Goal: Task Accomplishment & Management: Manage account settings

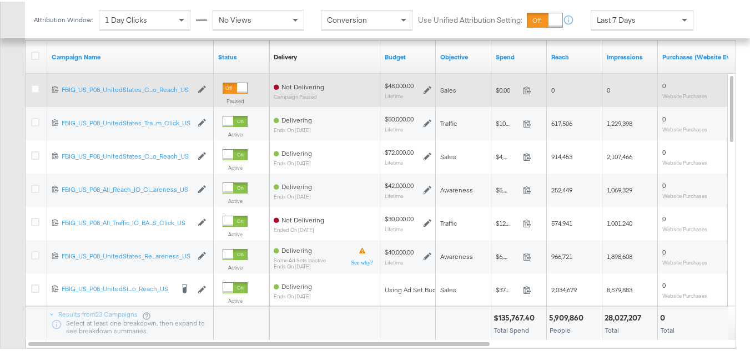
scroll to position [499, 0]
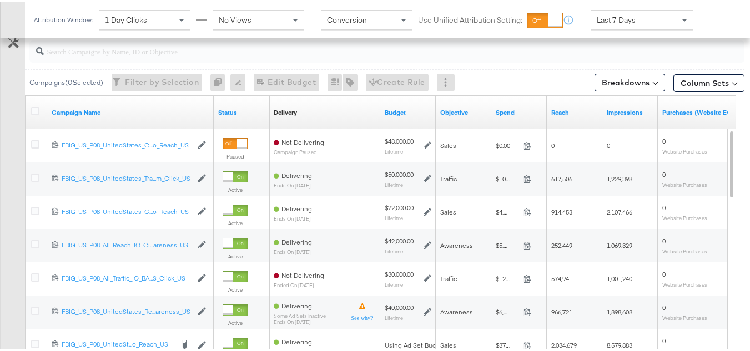
click at [39, 117] on div at bounding box center [37, 111] width 21 height 20
click at [38, 112] on icon at bounding box center [35, 109] width 8 height 8
click at [0, 0] on input "checkbox" at bounding box center [0, 0] width 0 height 0
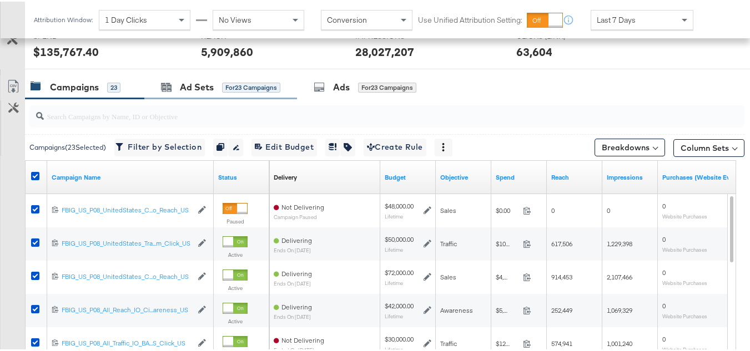
scroll to position [388, 0]
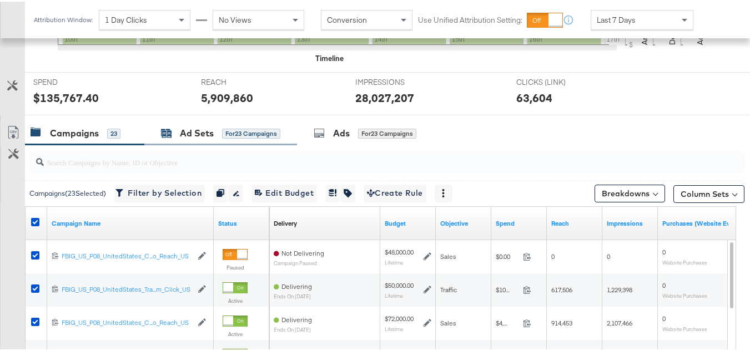
click at [166, 136] on icon at bounding box center [167, 132] width 10 height 7
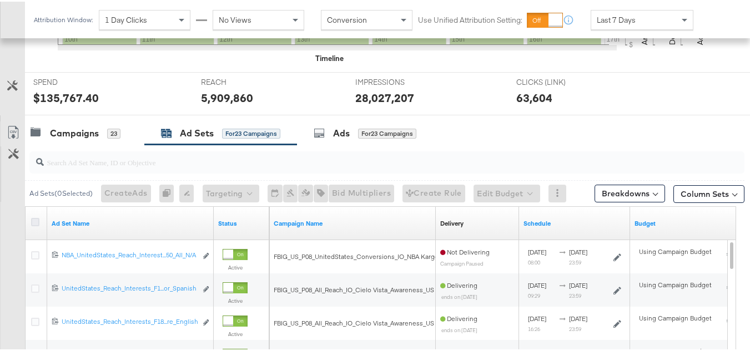
click at [36, 223] on icon at bounding box center [35, 220] width 8 height 8
click at [0, 0] on input "checkbox" at bounding box center [0, 0] width 0 height 0
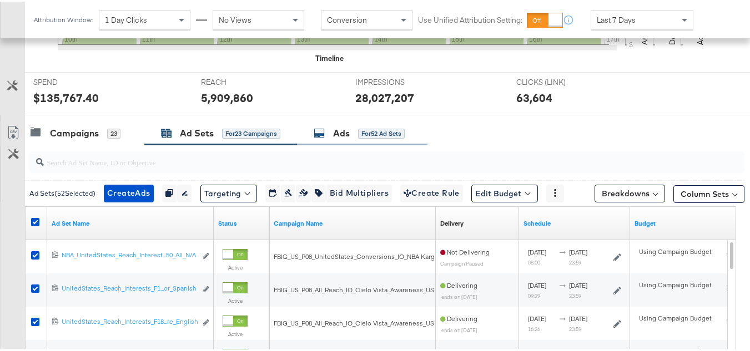
click at [346, 141] on div "Ads for 52 Ad Sets" at bounding box center [362, 132] width 130 height 24
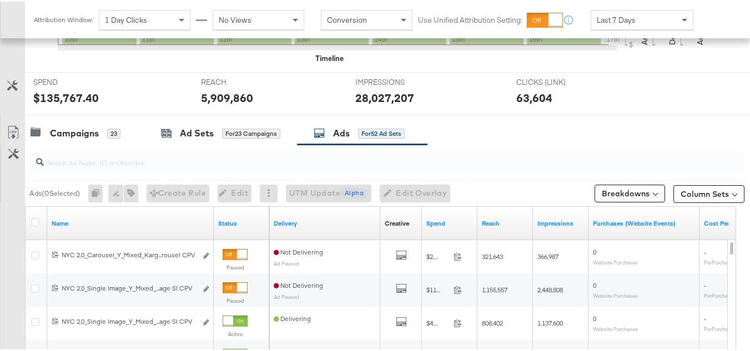
click at [245, 164] on input "search" at bounding box center [362, 156] width 637 height 22
paste input "120230254440930495"
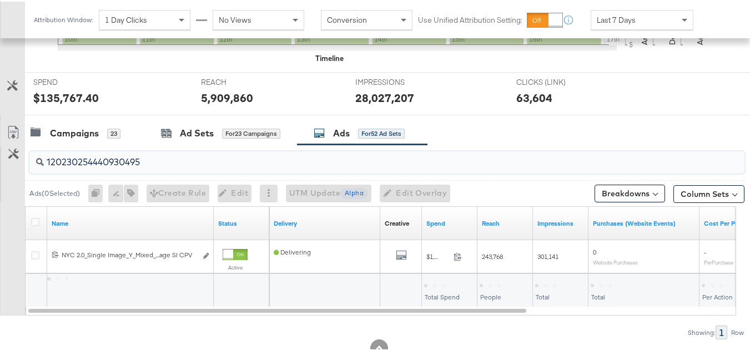
click at [35, 214] on div at bounding box center [37, 222] width 21 height 20
click at [36, 220] on icon at bounding box center [35, 220] width 8 height 8
click at [0, 0] on input "checkbox" at bounding box center [0, 0] width 0 height 0
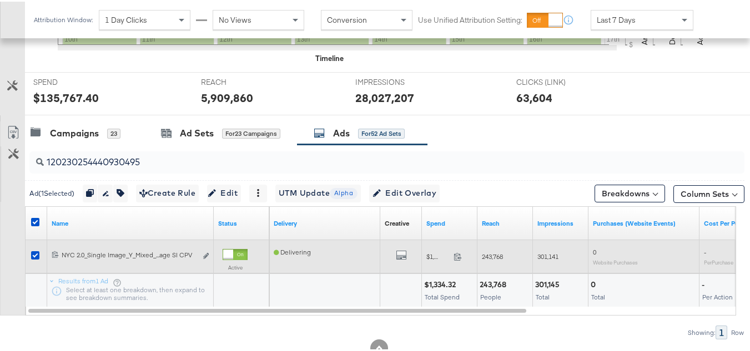
click at [209, 254] on div "120230254440930495 NYC 2.0_Single Image_Y_Mixed_Kargo_Campaign_Dynamic_N/A_N/A_…" at bounding box center [130, 255] width 166 height 21
click at [206, 254] on icon "link" at bounding box center [206, 254] width 6 height 6
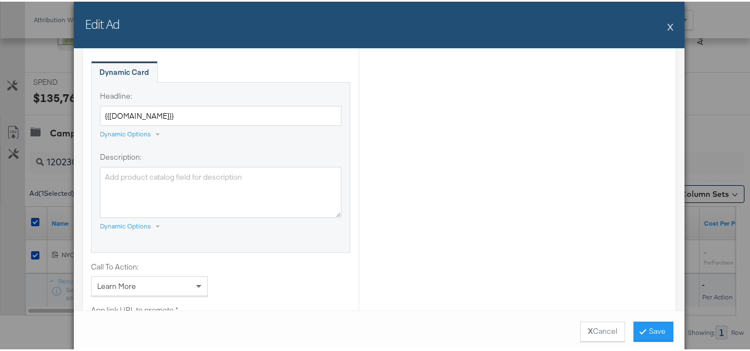
scroll to position [888, 0]
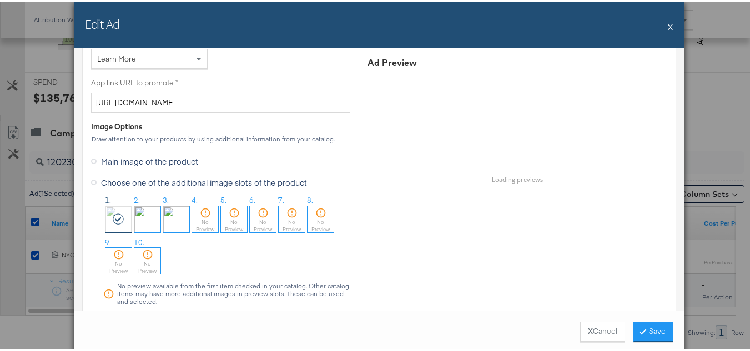
click at [662, 26] on div "Edit Ad X" at bounding box center [379, 23] width 610 height 47
click at [668, 28] on button "X" at bounding box center [670, 25] width 6 height 22
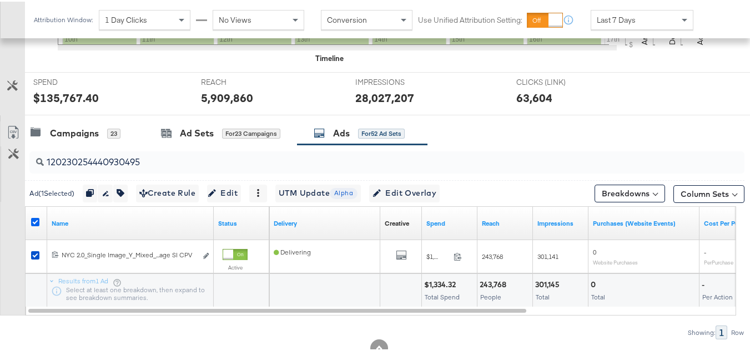
click at [36, 220] on icon at bounding box center [35, 220] width 8 height 8
click at [0, 0] on input "checkbox" at bounding box center [0, 0] width 0 height 0
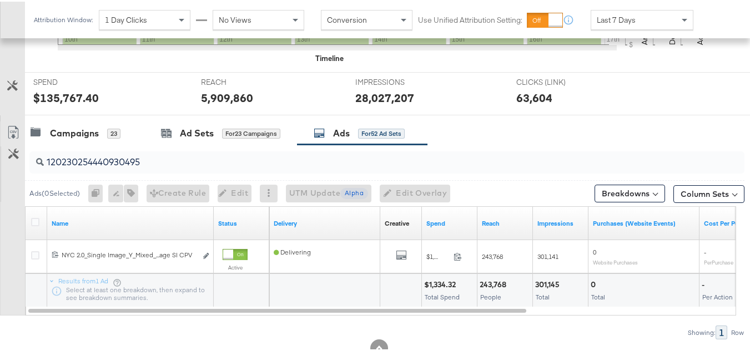
click at [184, 149] on input "120230254440930495" at bounding box center [362, 156] width 637 height 22
paste input "4"
click at [33, 219] on icon at bounding box center [35, 220] width 8 height 8
click at [0, 0] on input "checkbox" at bounding box center [0, 0] width 0 height 0
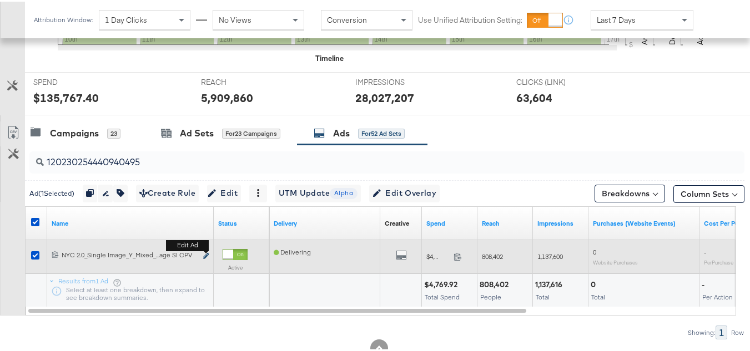
click at [205, 256] on icon "link" at bounding box center [206, 254] width 6 height 6
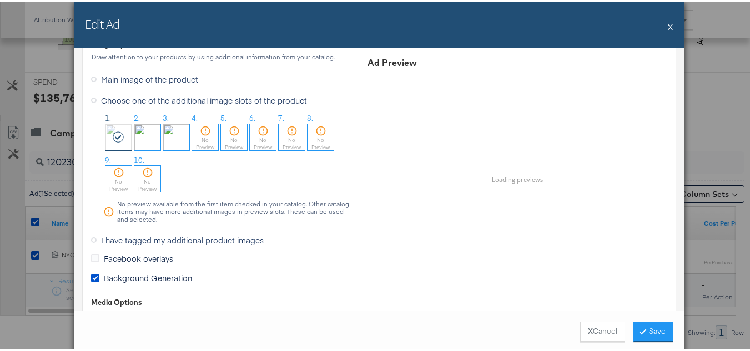
scroll to position [943, 0]
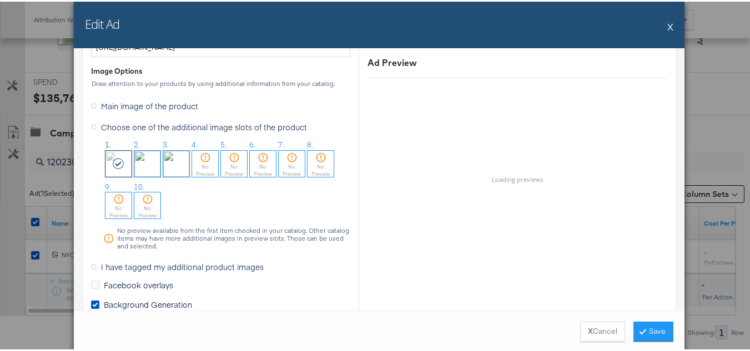
click at [669, 27] on button "X" at bounding box center [670, 25] width 6 height 22
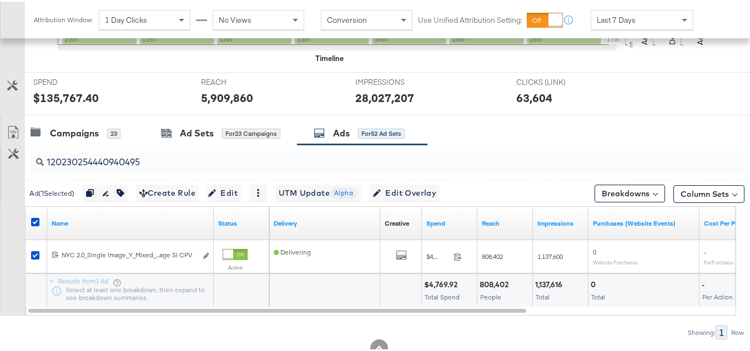
click at [166, 158] on input "120230254440940495" at bounding box center [362, 156] width 637 height 22
click at [35, 221] on icon at bounding box center [35, 220] width 8 height 8
click at [0, 0] on input "checkbox" at bounding box center [0, 0] width 0 height 0
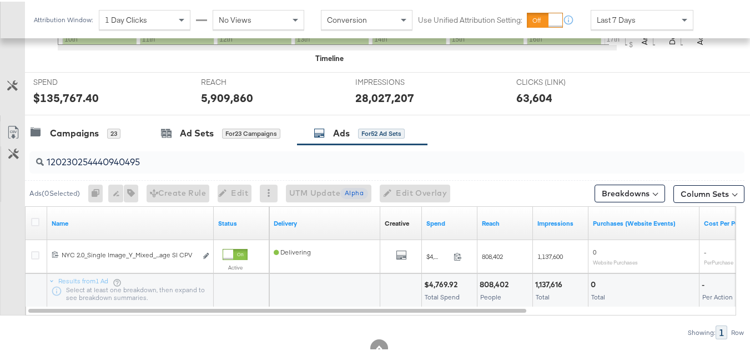
click at [134, 165] on input "120230254440940495" at bounding box center [362, 156] width 637 height 22
paste input "5"
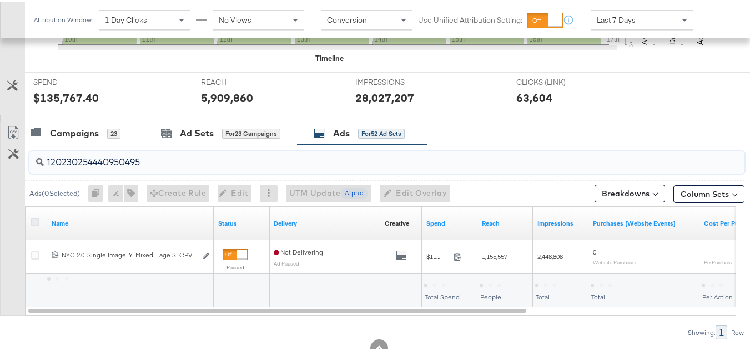
type input "120230254440950495"
click at [37, 218] on icon at bounding box center [35, 220] width 8 height 8
click at [0, 0] on input "checkbox" at bounding box center [0, 0] width 0 height 0
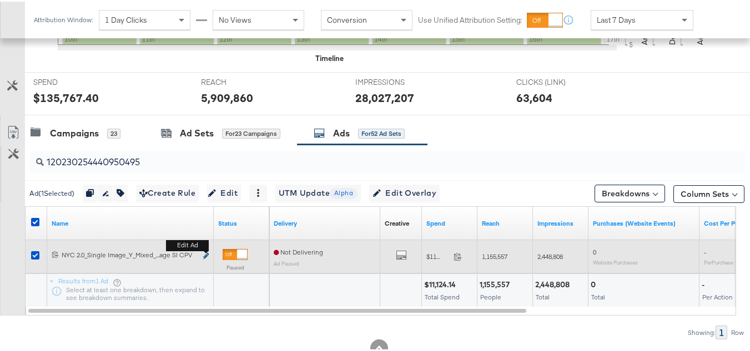
click at [205, 252] on button "Edit ad" at bounding box center [206, 255] width 7 height 12
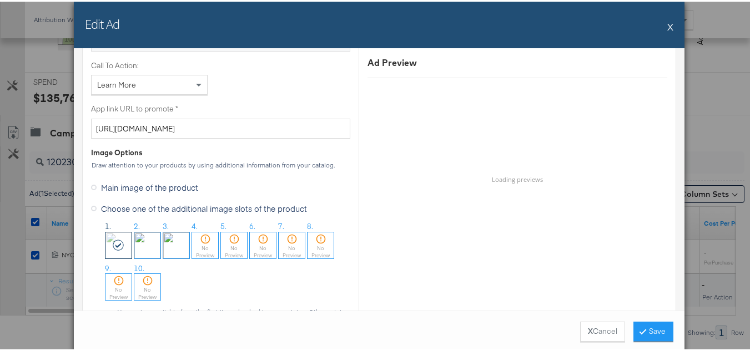
scroll to position [888, 0]
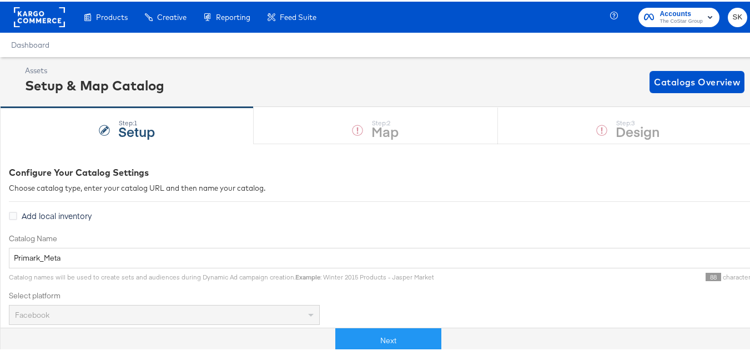
click at [30, 19] on rect at bounding box center [39, 16] width 51 height 20
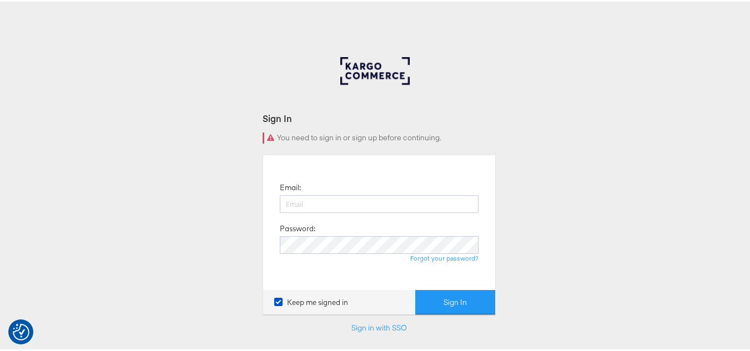
type input "[PERSON_NAME][EMAIL_ADDRESS][DOMAIN_NAME]"
click at [475, 276] on div "Email: [PERSON_NAME][EMAIL_ADDRESS][DOMAIN_NAME] Password: Forgot your password?" at bounding box center [378, 221] width 215 height 118
click at [463, 321] on form "Sign In You need to sign in or sign up before continuing. Email: [PERSON_NAME][…" at bounding box center [379, 237] width 233 height 254
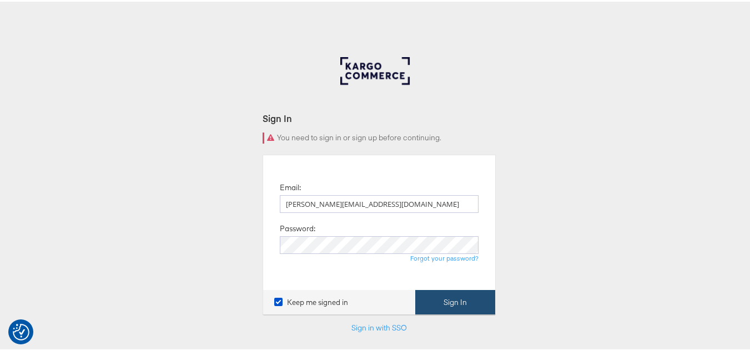
click at [466, 309] on button "Sign In" at bounding box center [455, 301] width 80 height 25
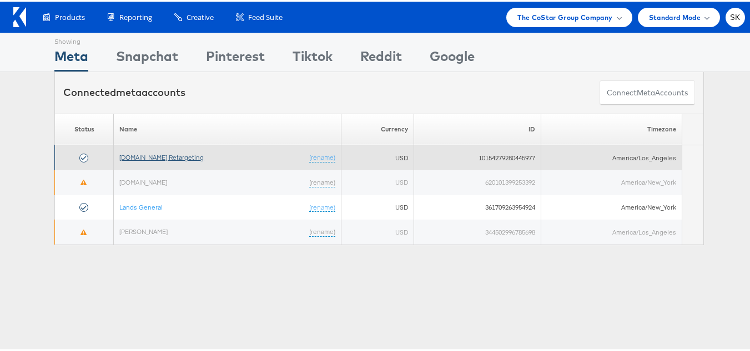
click at [169, 157] on link "[DOMAIN_NAME] Retargeting" at bounding box center [161, 156] width 84 height 8
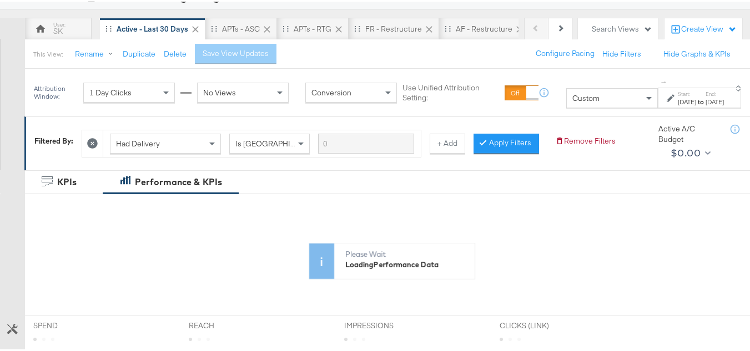
scroll to position [111, 0]
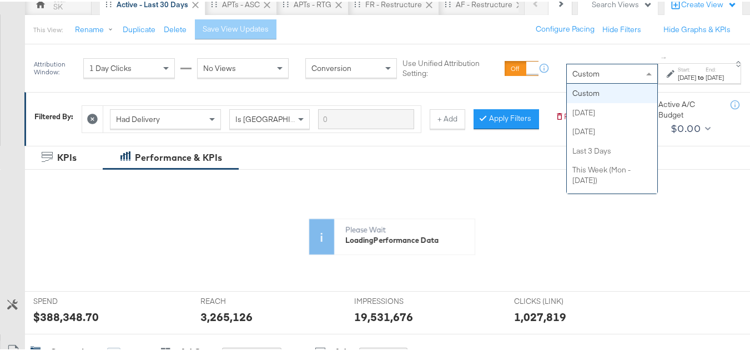
click at [584, 70] on div "Custom" at bounding box center [612, 72] width 90 height 19
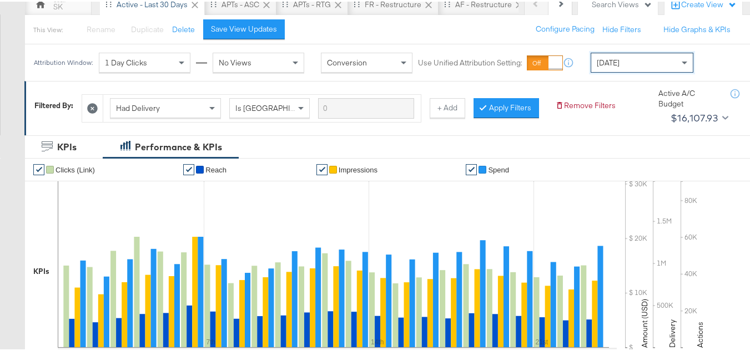
click at [622, 62] on div "Today" at bounding box center [642, 61] width 102 height 19
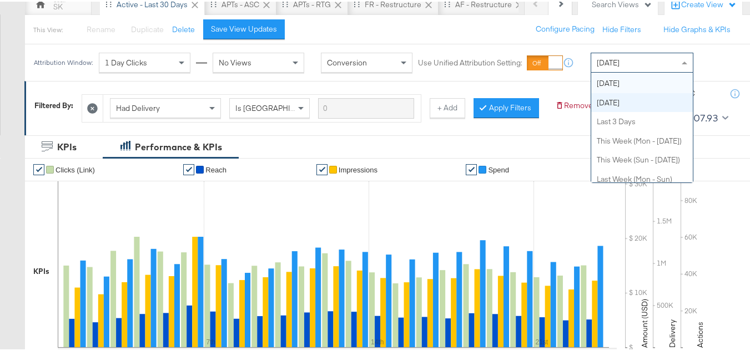
scroll to position [0, 0]
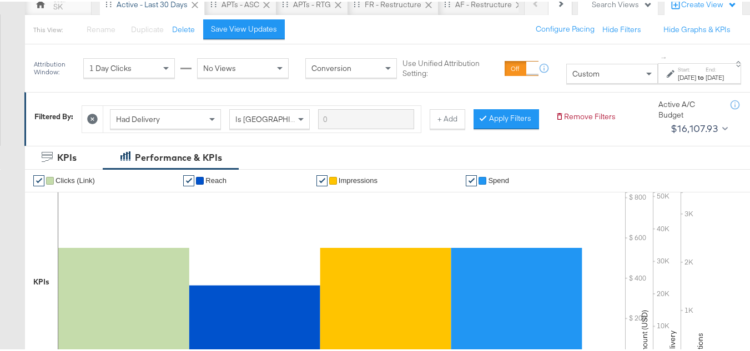
click at [678, 77] on div "Sep 17th 2025" at bounding box center [687, 76] width 18 height 9
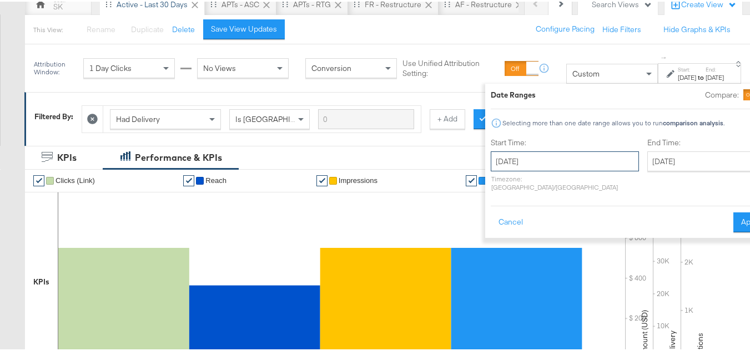
click at [497, 160] on input "[DATE]" at bounding box center [565, 160] width 148 height 20
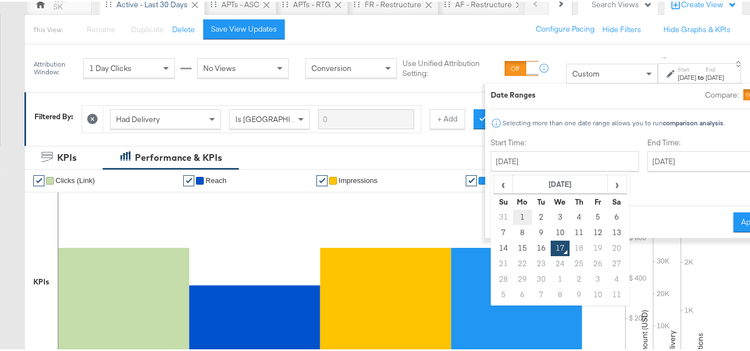
click at [513, 214] on td "1" at bounding box center [522, 216] width 19 height 16
type input "[DATE]"
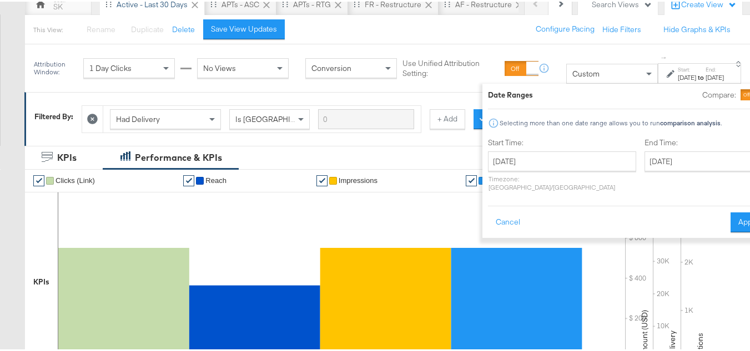
click at [662, 149] on div "End Time: September 17th 2025 ‹ September 2025 › Su Mo Tu We Th Fr Sa 31 1 2 3 …" at bounding box center [704, 165] width 121 height 59
click at [660, 156] on input "[DATE]" at bounding box center [702, 160] width 117 height 20
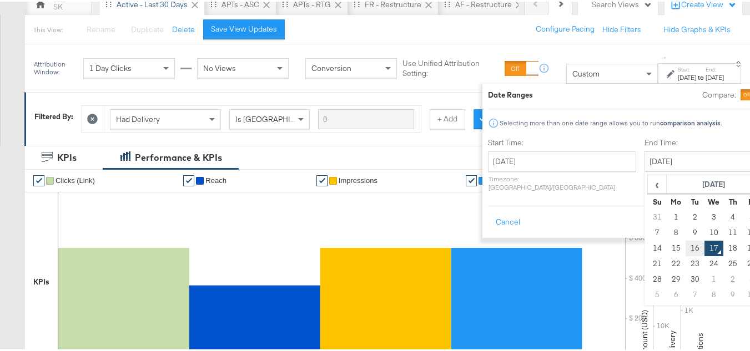
click at [685, 249] on td "16" at bounding box center [694, 247] width 19 height 16
type input "[DATE]"
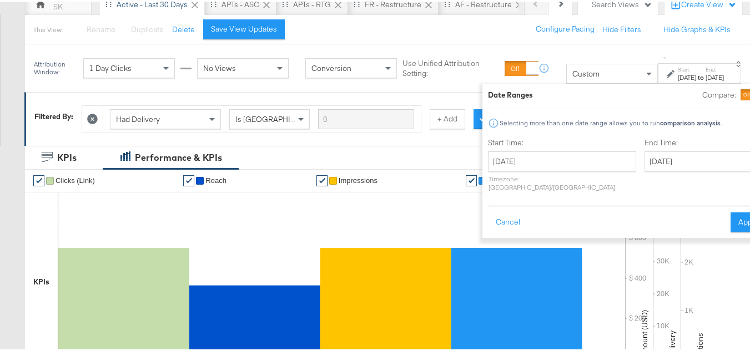
click at [693, 209] on div "Cancel Apply" at bounding box center [626, 217] width 277 height 27
click at [730, 211] on button "Apply" at bounding box center [747, 221] width 35 height 20
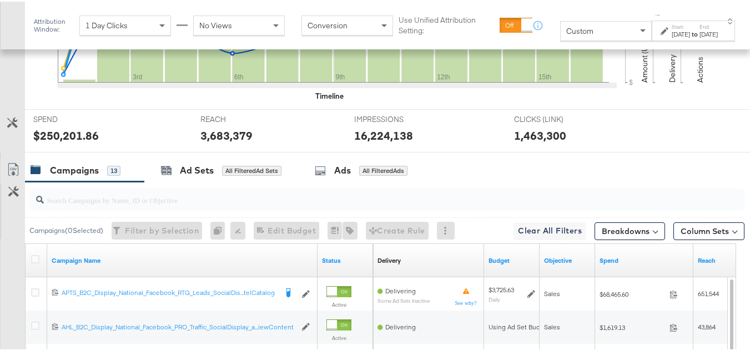
scroll to position [483, 0]
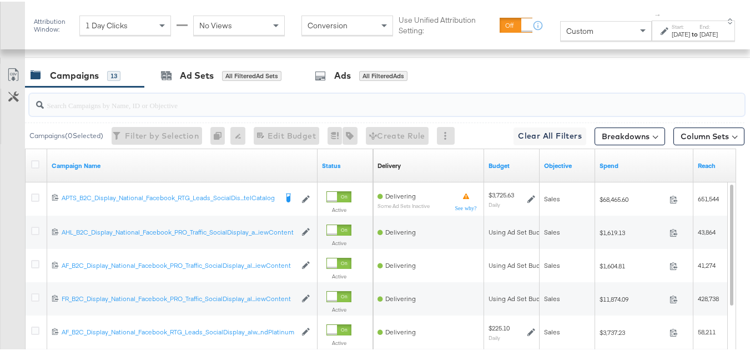
click at [107, 110] on input "search" at bounding box center [362, 99] width 637 height 22
paste input "APTS_B2C_Display_National_Facebook_RTG_Leads_SocialDisplay_Retargeting_Diamond_…"
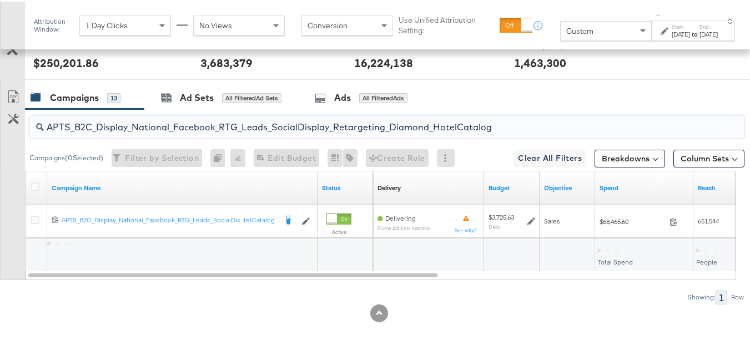
scroll to position [478, 0]
click at [138, 123] on input "APTS_B2C_Display_National_Facebook_RTG_Leads_SocialDisplay_Retargeting_Diamond_…" at bounding box center [362, 121] width 637 height 22
paste input "alwayson_Retargeting_DARE24_DiamondPlatinum"
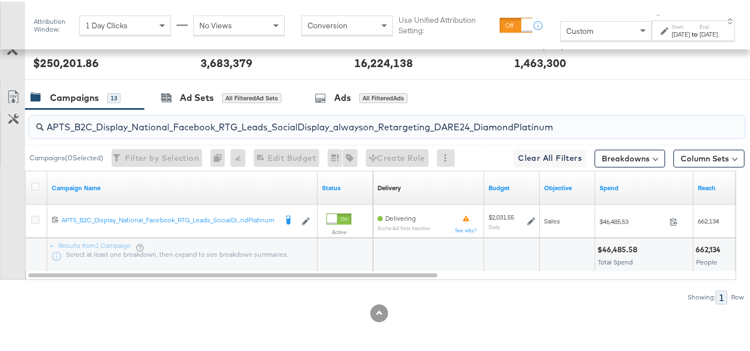
click at [139, 125] on input "APTS_B2C_Display_National_Facebook_RTG_Leads_SocialDisplay_alwayson_Retargeting…" at bounding box center [362, 121] width 637 height 22
paste input "FR_B2C_Display_National_Facebook_RTG_Leads_SocialDisplay_alwayson_Retargeting_FR"
click at [174, 123] on input "FR_B2C_Display_National_Facebook_RTG_Leads_SocialDisplay_alwayson_Retargeting_F…" at bounding box center [362, 121] width 637 height 22
paste input "AF_B2C_Display_National_Facebook_RTG_Leads_SocialDisplay_alwayson_Retargeting_AF"
click at [221, 124] on input "AF_B2C_Display_National_Facebook_RTG_Leads_SocialDisplay_alwayson_Retargeting_A…" at bounding box center [362, 121] width 637 height 22
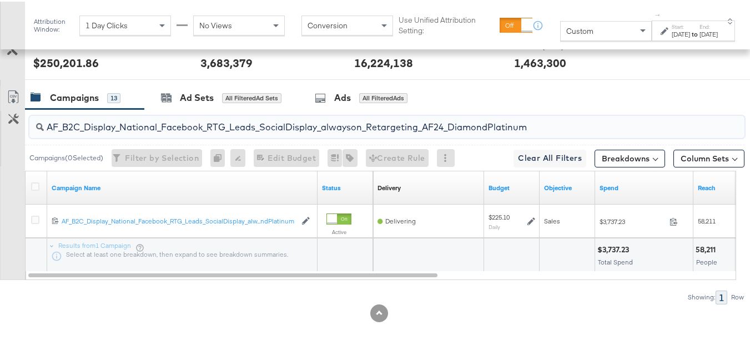
paste input "HL_B2C_Display_National_Facebook_RTG_Leads_SocialDisplay_alwayson_Retargeting_A…"
click at [196, 122] on input "AHL_B2C_Display_National_Facebook_RTG_Leads_SocialDisplay_alwayson_Retargeting_…" at bounding box center [362, 121] width 637 height 22
paste input "PTS_B2C_Display_National_Facebook_PRO_Traffic_SocialDisplay_alwayson_ASC_DARE24…"
click at [226, 120] on input "APTS_B2C_Display_National_Facebook_PRO_Traffic_SocialDisplay_alwayson_ASC_DARE2…" at bounding box center [362, 121] width 637 height 22
paste input "Leads_SocialDisplay_alwayson_ASC_DARE24_Purchase"
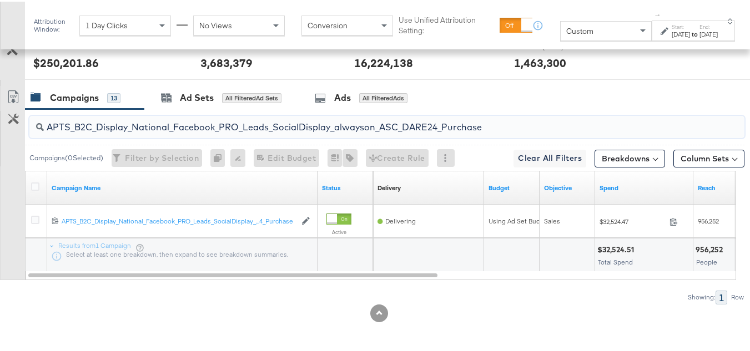
click at [149, 121] on input "APTS_B2C_Display_National_Facebook_PRO_Leads_SocialDisplay_alwayson_ASC_DARE24_…" at bounding box center [362, 121] width 637 height 22
paste input "F_B2C_Display_National_Facebook_PRO_Traffic_SocialDisplay_alwayson_ASC_AF24_Vie…"
click at [152, 118] on input "AF_B2C_Display_National_Facebook_PRO_Traffic_SocialDisplay_alwayson_ASC_AF24_Vi…" at bounding box center [362, 121] width 637 height 22
paste input "FR_B2C_Display_National_Facebook_PRO_Traffic_SocialDisplay_alwayson_ASC_FR"
click at [152, 123] on input "FR_B2C_Display_National_Facebook_PRO_Traffic_SocialDisplay_alwayson_ASC_FR24_Vi…" at bounding box center [362, 121] width 637 height 22
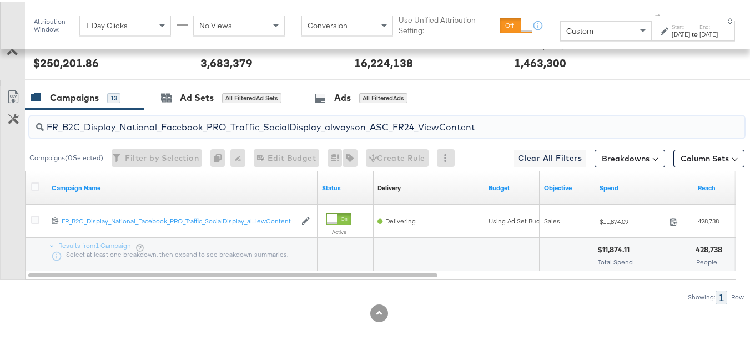
paste input "AHL_B2C_Display_National_Facebook_PRO_Traffic_SocialDisplay_alwayson_ASC_AHL"
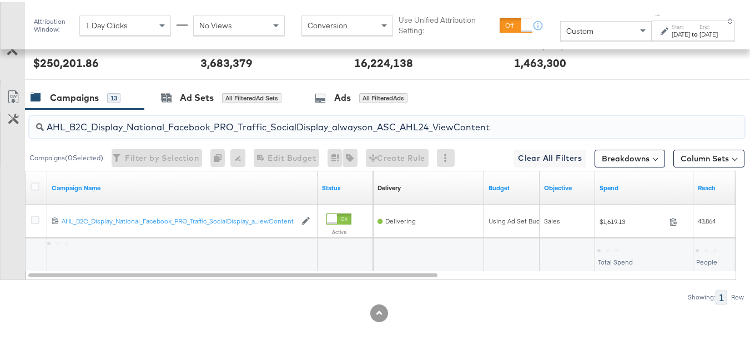
type input "AHL_B2C_Display_National_Facebook_PRO_Traffic_SocialDisplay_alwayson_ASC_AHL24_…"
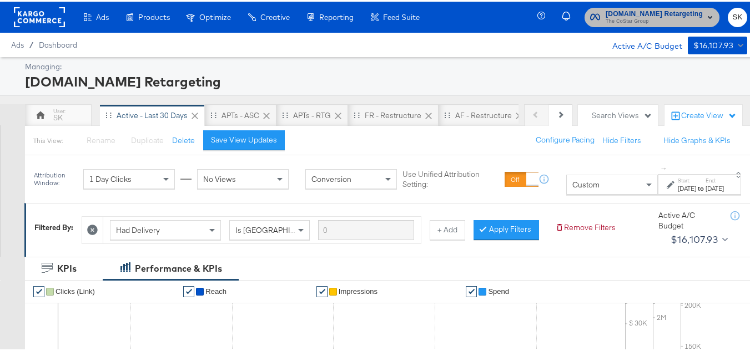
click at [658, 18] on span "The CoStar Group" at bounding box center [654, 20] width 97 height 9
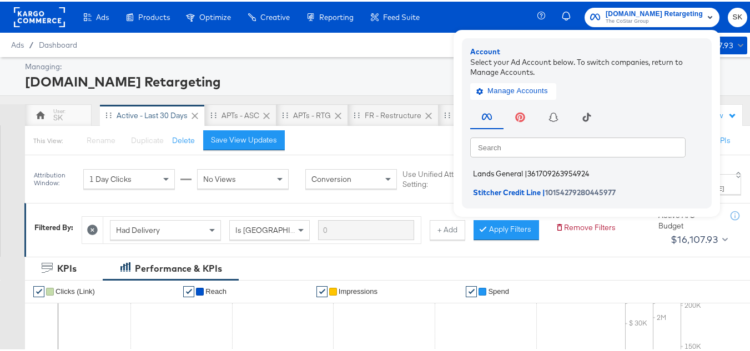
click at [506, 171] on span "Lands General" at bounding box center [498, 172] width 50 height 9
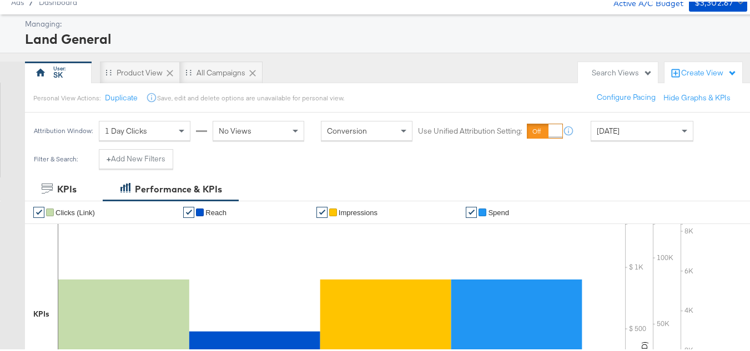
scroll to position [55, 0]
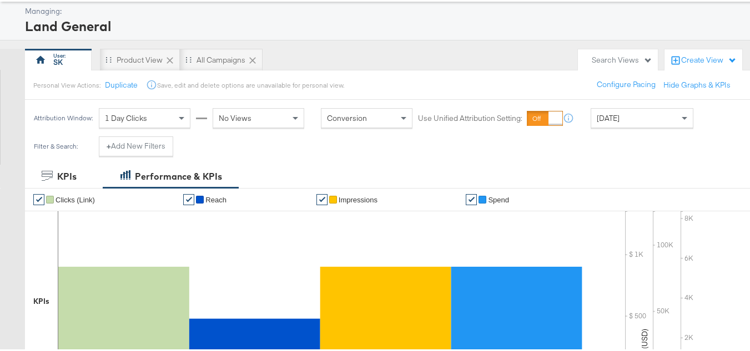
click at [619, 112] on span "[DATE]" at bounding box center [608, 117] width 23 height 10
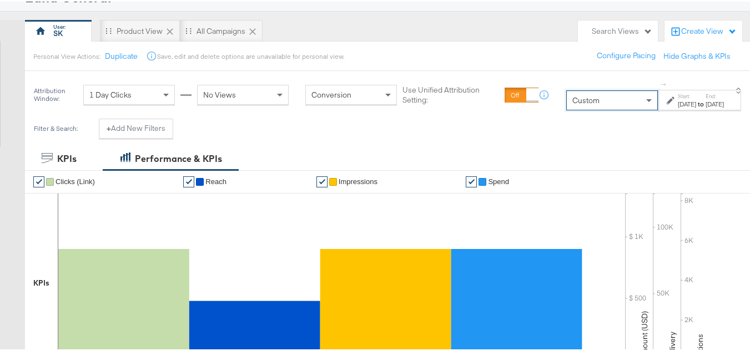
scroll to position [111, 0]
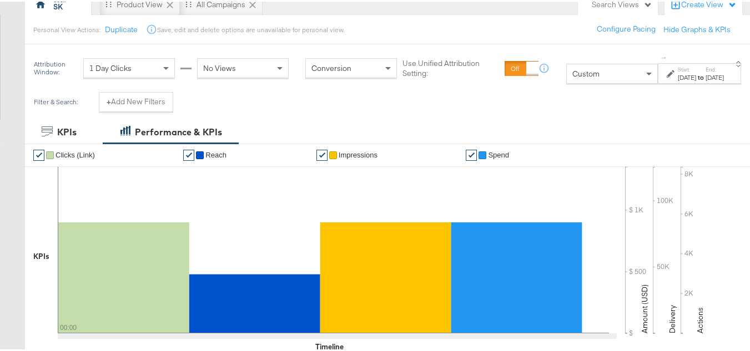
click at [678, 75] on div "Sep 17th 2025" at bounding box center [687, 76] width 18 height 9
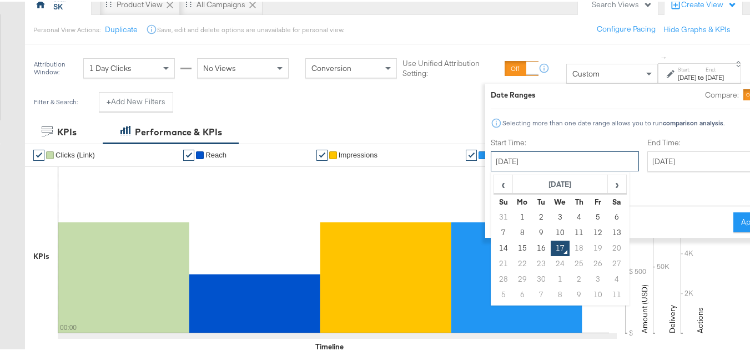
click at [516, 155] on input "September 17th 2025" at bounding box center [565, 160] width 148 height 20
click at [513, 214] on td "1" at bounding box center [522, 216] width 19 height 16
type input "September 1st 2025"
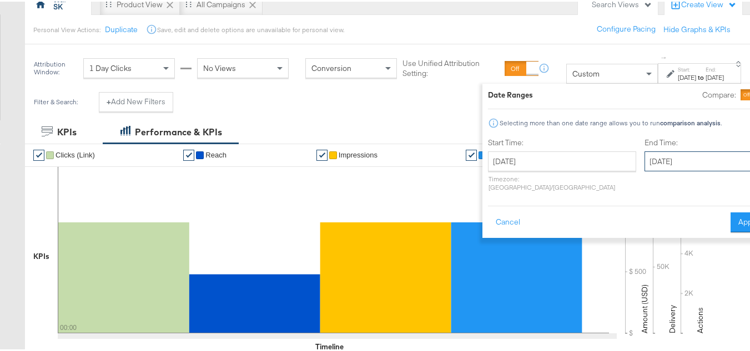
click at [644, 155] on input "September 17th 2025" at bounding box center [702, 160] width 117 height 20
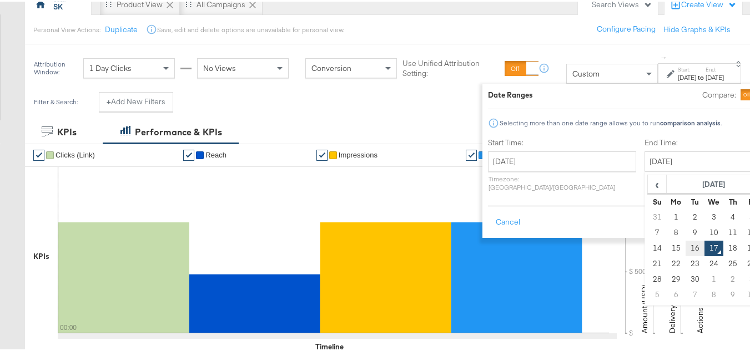
click at [685, 248] on td "16" at bounding box center [694, 247] width 19 height 16
type input "September 16th 2025"
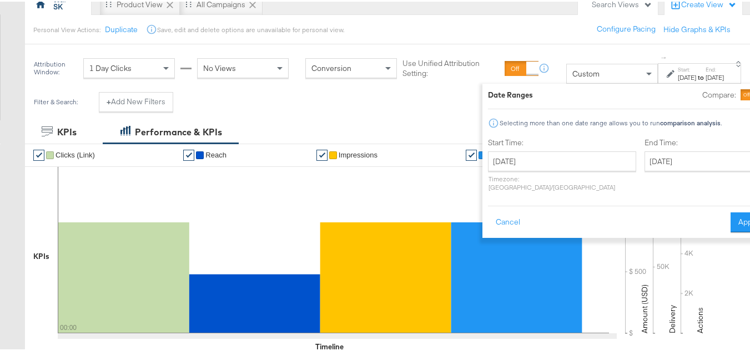
click at [724, 204] on div "Cancel Apply" at bounding box center [626, 217] width 277 height 27
click at [730, 211] on button "Apply" at bounding box center [747, 221] width 35 height 20
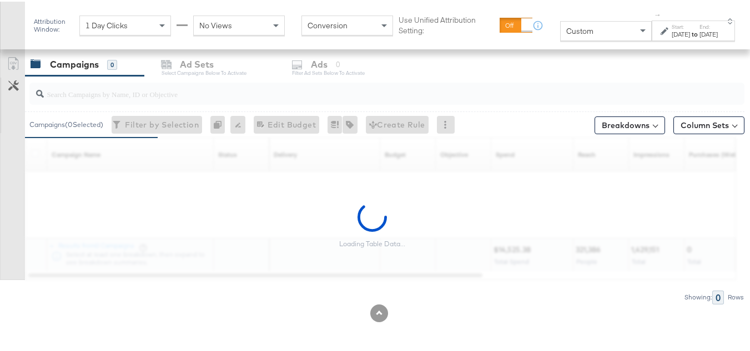
scroll to position [413, 0]
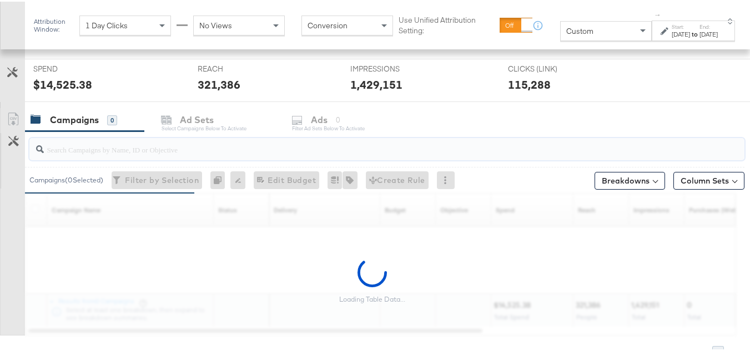
click at [129, 143] on input "search" at bounding box center [362, 144] width 637 height 22
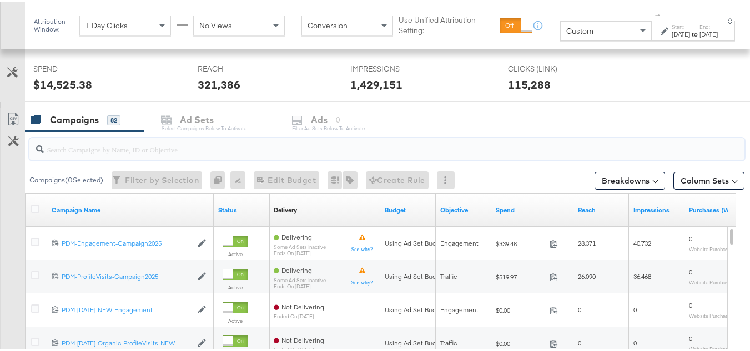
paste input "B2C_LAND_KC_RT_Sig_24"
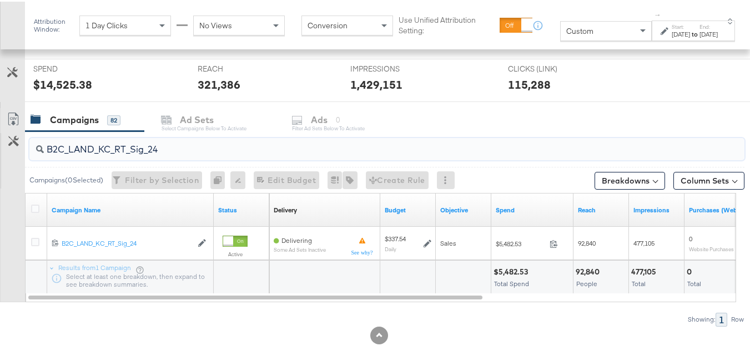
click at [222, 147] on input "B2C_LAND_KC_RT_Sig_24" at bounding box center [362, 144] width 637 height 22
paste input "B_Ecommerce_KC_Retargeting_LW&LOA_Traffic"
click at [165, 144] on input "B2B_Ecommerce_KC_Retargeting_LW&LOA_Traffic" at bounding box center [362, 144] width 637 height 22
paste input "KC_Retargeting_Prospects & Clients_Conversions"
click at [164, 144] on input "B2B_KC_Retargeting_Prospects & Clients_Conversions" at bounding box center [362, 144] width 637 height 22
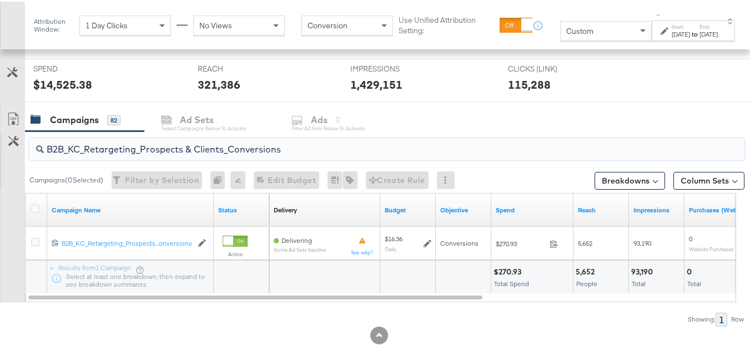
paste input "C_LAND_KC_Pros_Sig"
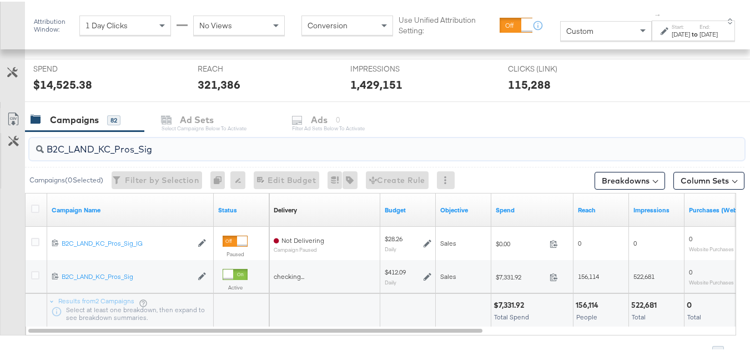
type input "B2C_LAND_KC_Pros_Sig"
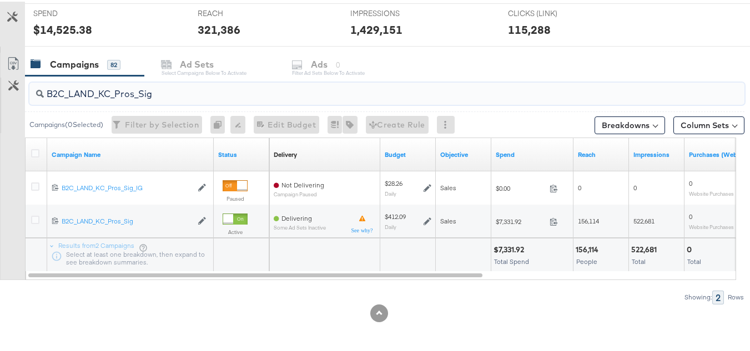
scroll to position [0, 0]
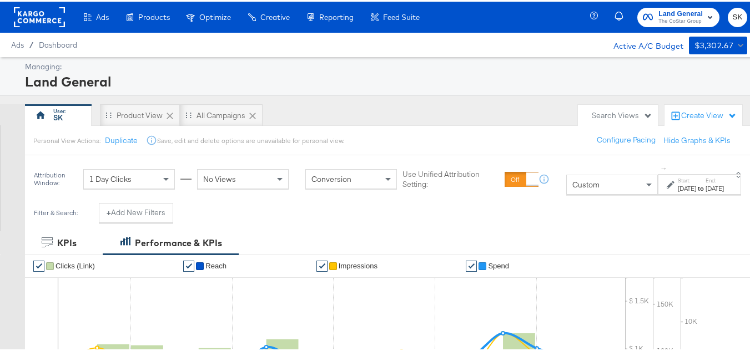
click at [23, 6] on rect at bounding box center [39, 16] width 51 height 20
click at [26, 12] on rect at bounding box center [39, 16] width 51 height 20
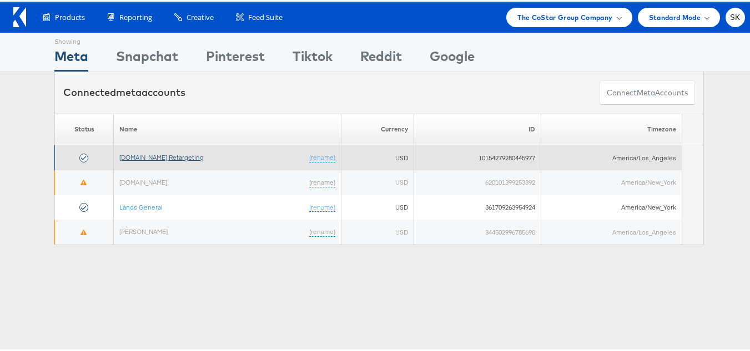
click at [153, 155] on link "[DOMAIN_NAME] Retargeting" at bounding box center [161, 156] width 84 height 8
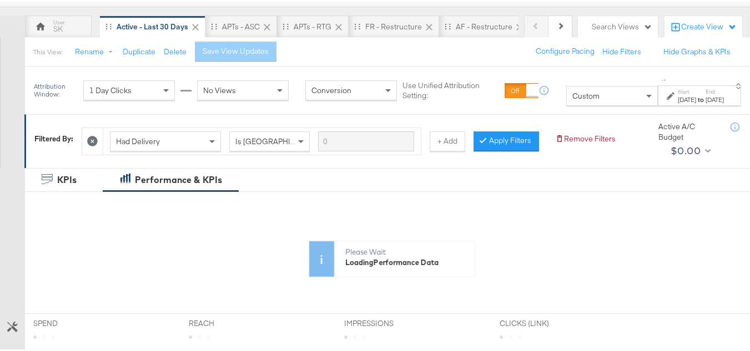
scroll to position [166, 0]
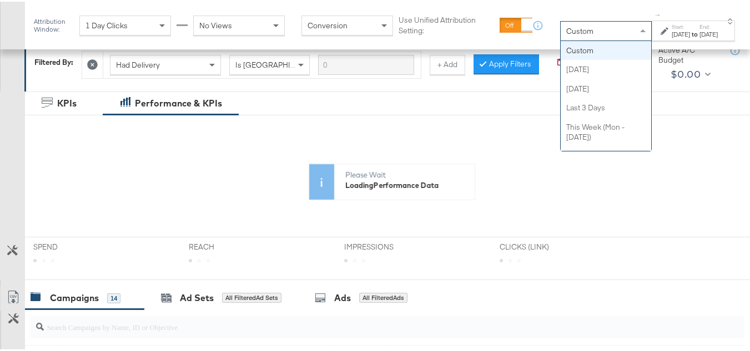
click at [563, 36] on div "Custom" at bounding box center [606, 29] width 90 height 19
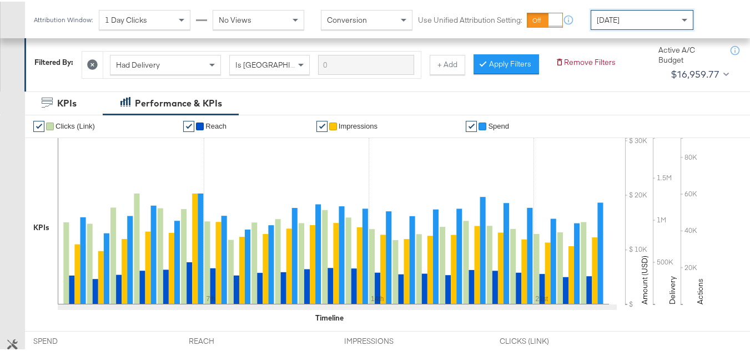
click at [623, 24] on div "[DATE]" at bounding box center [642, 18] width 102 height 19
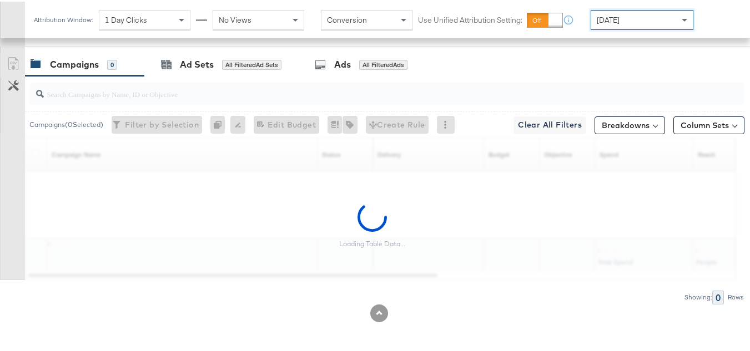
scroll to position [499, 0]
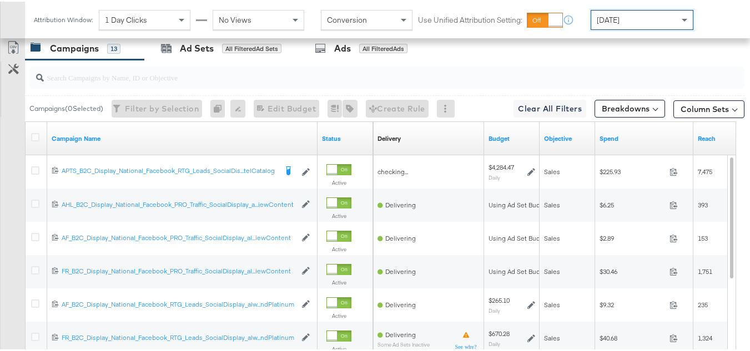
click at [191, 82] on input "search" at bounding box center [362, 71] width 637 height 22
paste input "APTS_B2C_Display_National_Facebook_RTG_Leads_SocialDisplay_Retargeting_Diamond_…"
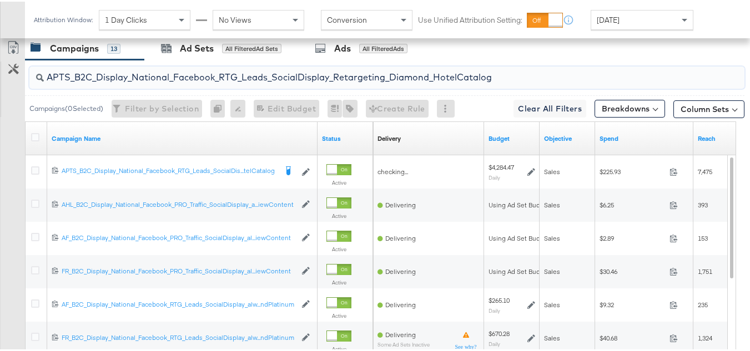
scroll to position [466, 0]
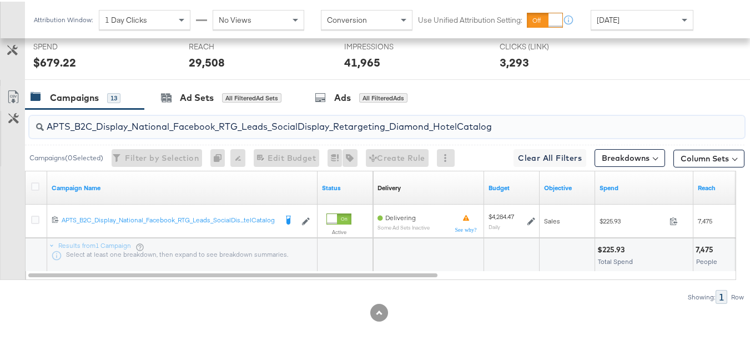
click at [216, 128] on input "APTS_B2C_Display_National_Facebook_RTG_Leads_SocialDisplay_Retargeting_Diamond_…" at bounding box center [362, 121] width 637 height 22
paste input "alwayson_Retargeting_DARE24_DiamondPlatinum"
click at [155, 127] on input "APTS_B2C_Display_National_Facebook_RTG_Leads_SocialDisplay_alwayson_Retargeting…" at bounding box center [362, 121] width 637 height 22
paste input "FR_B2C_Display_National_Facebook_RTG_Leads_SocialDisplay_alwayson_Retargeting_FR"
click at [163, 130] on input "FR_B2C_Display_National_Facebook_RTG_Leads_SocialDisplay_alwayson_Retargeting_F…" at bounding box center [362, 121] width 637 height 22
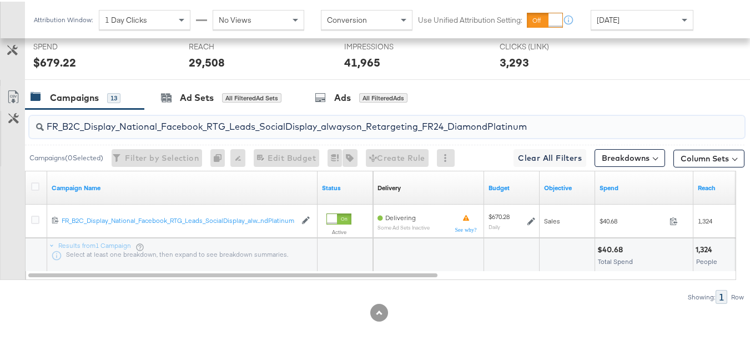
paste input "AF_B2C_Display_National_Facebook_RTG_Leads_SocialDisplay_alwayson_Retargeting_AF"
click at [183, 125] on input "AF_B2C_Display_National_Facebook_RTG_Leads_SocialDisplay_alwayson_Retargeting_A…" at bounding box center [362, 121] width 637 height 22
paste input "HL_B2C_Display_National_Facebook_RTG_Leads_SocialDisplay_alwayson_Retargeting_A…"
click at [112, 118] on input "AHL_B2C_Display_National_Facebook_RTG_Leads_SocialDisplay_alwayson_Retargeting_…" at bounding box center [362, 121] width 637 height 22
paste input "PTS_B2C_Display_National_Facebook_PRO_Traffic_SocialDisplay_alwayson_ASC_DARE24…"
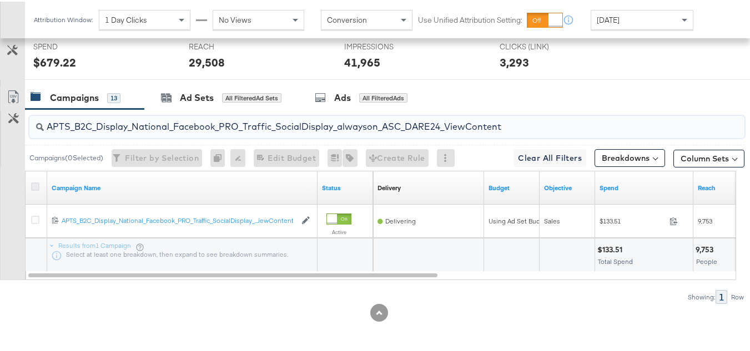
type input "APTS_B2C_Display_National_Facebook_PRO_Traffic_SocialDisplay_alwayson_ASC_DARE2…"
click at [37, 186] on icon at bounding box center [35, 185] width 8 height 8
click at [0, 0] on input "checkbox" at bounding box center [0, 0] width 0 height 0
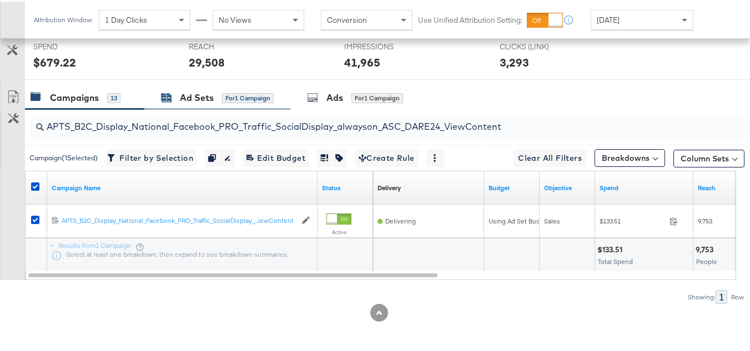
click at [213, 96] on div "Ad Sets" at bounding box center [197, 96] width 34 height 13
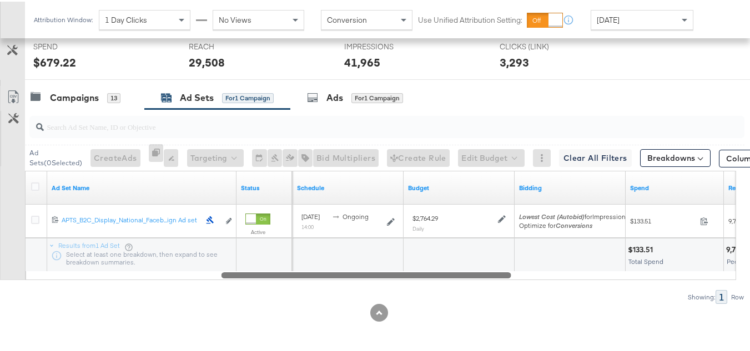
drag, startPoint x: 223, startPoint y: 270, endPoint x: 0, endPoint y: 267, distance: 223.1
click at [2, 271] on div "Customize KPIs Export as CSV Ad Set Name Status Delivery Sorting Unavailable Sc…" at bounding box center [372, 223] width 744 height 109
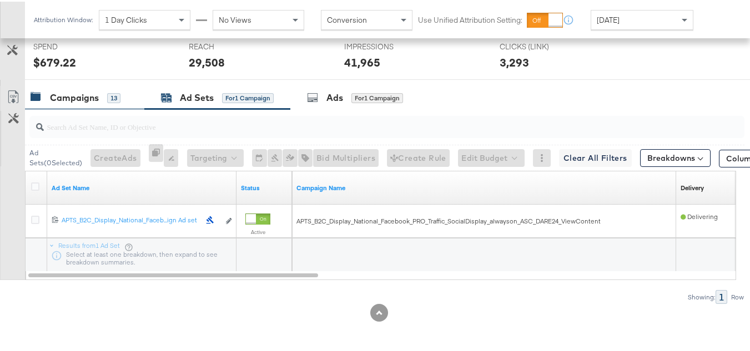
click at [59, 96] on div "Campaigns" at bounding box center [74, 96] width 49 height 13
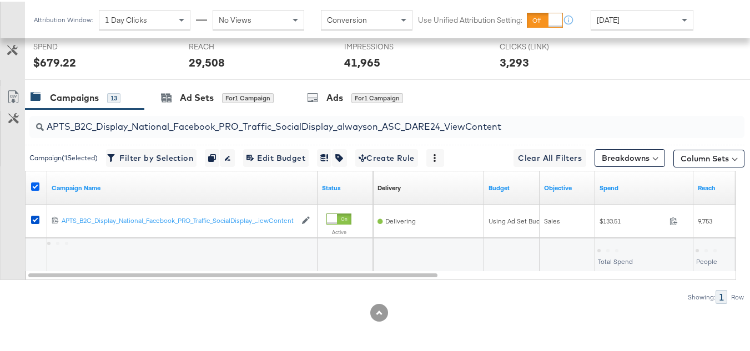
click at [34, 181] on icon at bounding box center [35, 185] width 8 height 8
click at [0, 0] on input "checkbox" at bounding box center [0, 0] width 0 height 0
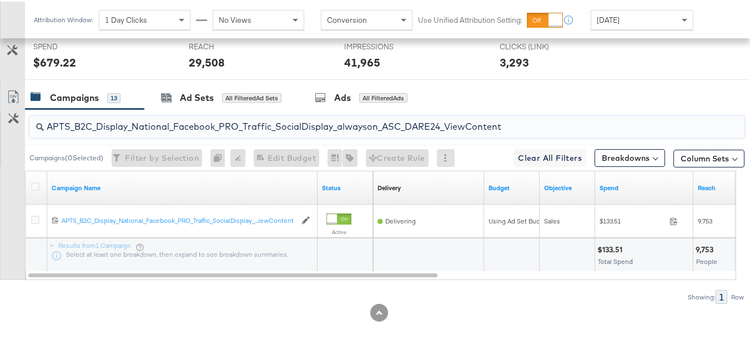
click at [176, 123] on input "APTS_B2C_Display_National_Facebook_PRO_Traffic_SocialDisplay_alwayson_ASC_DARE2…" at bounding box center [362, 121] width 637 height 22
paste input "Leads_SocialDisplay_alwayson_ASC_DARE24_Purchase"
type input "APTS_B2C_Display_National_Facebook_PRO_Leads_SocialDisplay_alwayson_ASC_DARE24_…"
click at [33, 186] on icon at bounding box center [35, 185] width 8 height 8
click at [0, 0] on input "checkbox" at bounding box center [0, 0] width 0 height 0
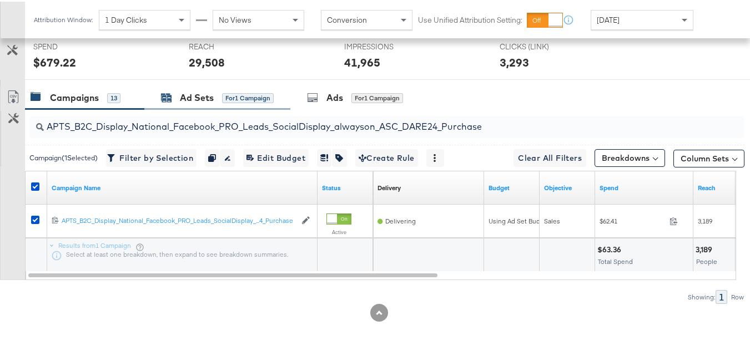
click at [205, 94] on div "Ad Sets" at bounding box center [197, 96] width 34 height 13
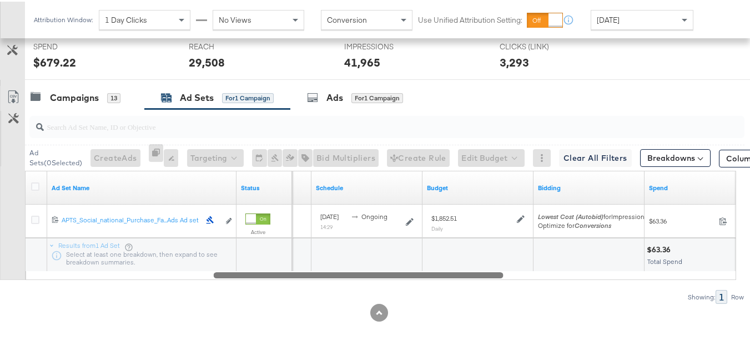
drag, startPoint x: 215, startPoint y: 271, endPoint x: 1, endPoint y: 211, distance: 222.5
click at [0, 258] on div "Customize KPIs Export as CSV Ad Set Name Status Delivery Sorting Unavailable Sc…" at bounding box center [372, 223] width 744 height 109
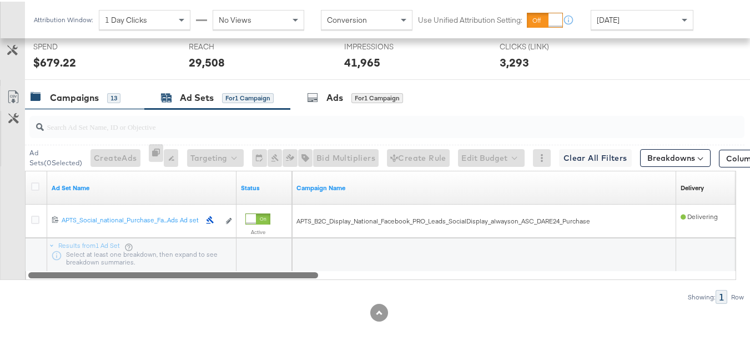
click at [69, 88] on div "Campaigns 13" at bounding box center [84, 96] width 119 height 24
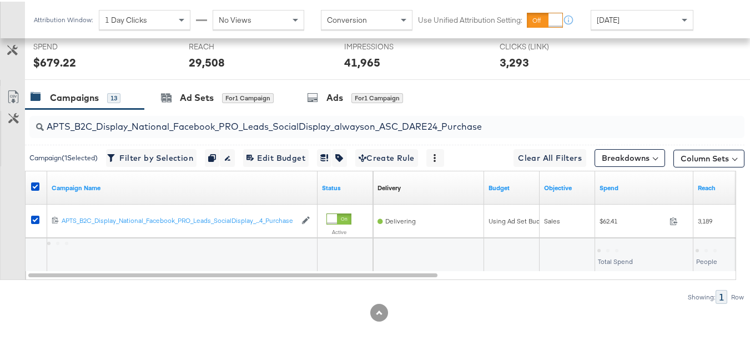
click at [40, 189] on div at bounding box center [37, 186] width 12 height 11
click at [36, 187] on icon at bounding box center [35, 185] width 8 height 8
click at [0, 0] on input "checkbox" at bounding box center [0, 0] width 0 height 0
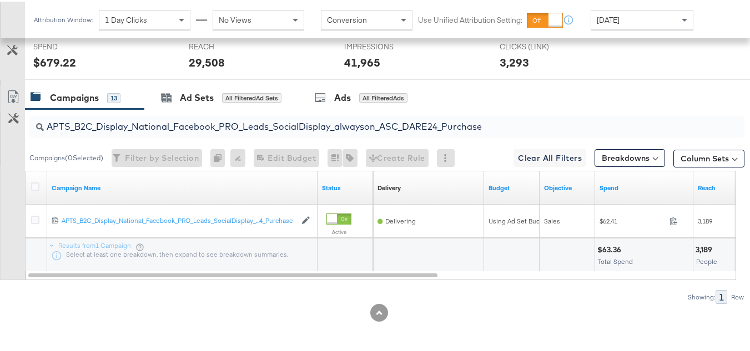
click at [147, 113] on input "APTS_B2C_Display_National_Facebook_PRO_Leads_SocialDisplay_alwayson_ASC_DARE24_…" at bounding box center [362, 121] width 637 height 22
paste input "F_B2C_Display_National_Facebook_PRO_Traffic_SocialDisplay_alwayson_ASC_AF24_Vie…"
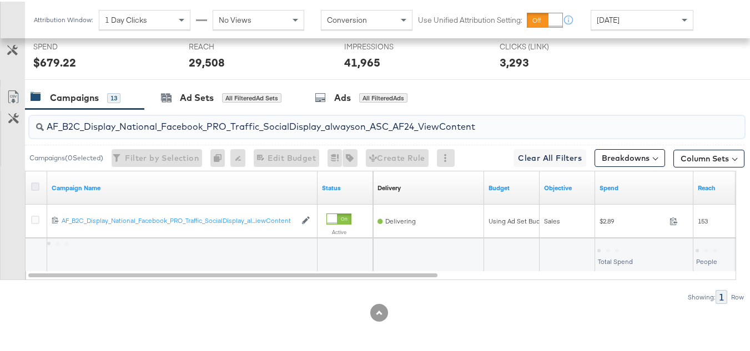
type input "AF_B2C_Display_National_Facebook_PRO_Traffic_SocialDisplay_alwayson_ASC_AF24_Vi…"
click at [32, 183] on icon at bounding box center [35, 185] width 8 height 8
click at [0, 0] on input "checkbox" at bounding box center [0, 0] width 0 height 0
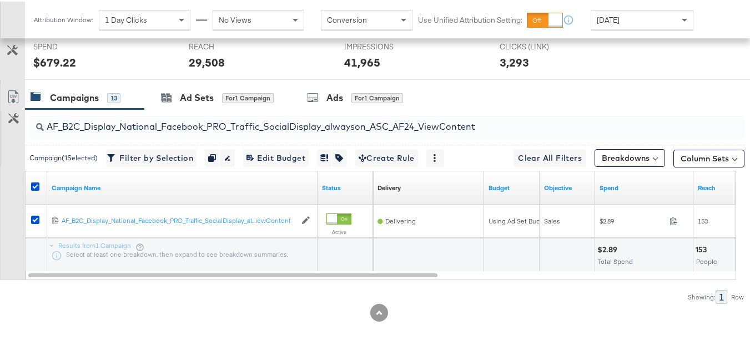
click at [180, 109] on div "AF_B2C_Display_National_Facebook_PRO_Traffic_SocialDisplay_alwayson_ASC_AF24_Vi…" at bounding box center [384, 126] width 719 height 36
click at [181, 95] on div "Ad Sets" at bounding box center [197, 96] width 34 height 13
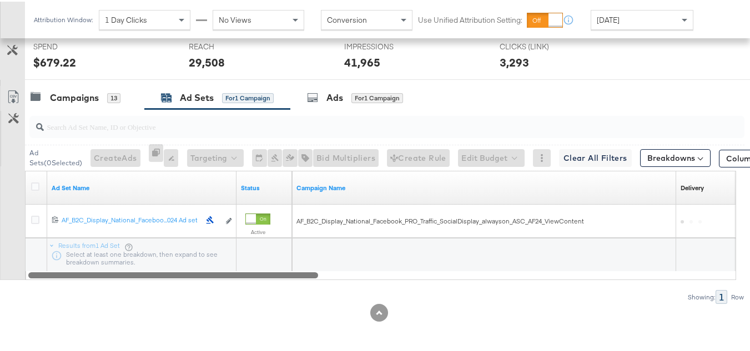
click at [210, 270] on div at bounding box center [173, 273] width 290 height 9
drag, startPoint x: 293, startPoint y: 284, endPoint x: 46, endPoint y: 142, distance: 284.6
click at [42, 266] on div "Ad Set Name Status Campaign Name Delivery Sorting Unavailable 12021342934665061…" at bounding box center [380, 223] width 711 height 109
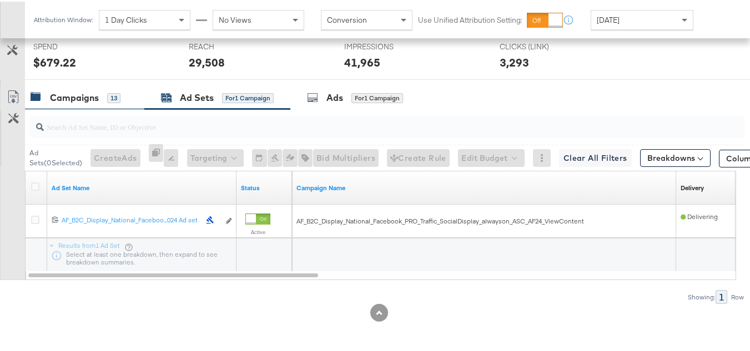
click at [72, 94] on div "Campaigns" at bounding box center [74, 96] width 49 height 13
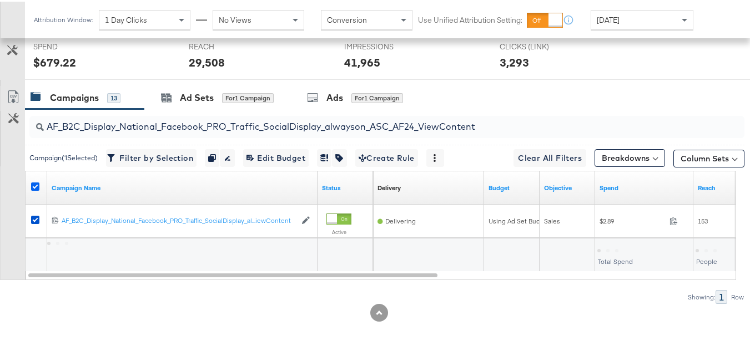
click at [31, 181] on icon at bounding box center [35, 185] width 8 height 8
click at [0, 0] on input "checkbox" at bounding box center [0, 0] width 0 height 0
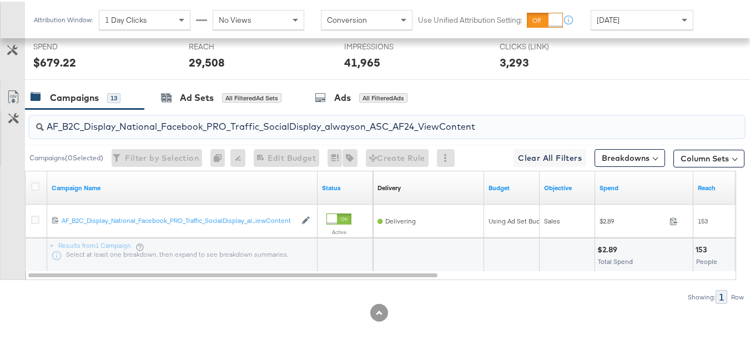
click at [135, 122] on input "AF_B2C_Display_National_Facebook_PRO_Traffic_SocialDisplay_alwayson_ASC_AF24_Vi…" at bounding box center [362, 121] width 637 height 22
paste input "FR_B2C_Display_National_Facebook_PRO_Traffic_SocialDisplay_alwayson_ASC_FR"
type input "FR_B2C_Display_National_Facebook_PRO_Traffic_SocialDisplay_alwayson_ASC_FR24_Vi…"
click at [42, 182] on div at bounding box center [37, 186] width 12 height 11
click at [37, 182] on icon at bounding box center [35, 185] width 8 height 8
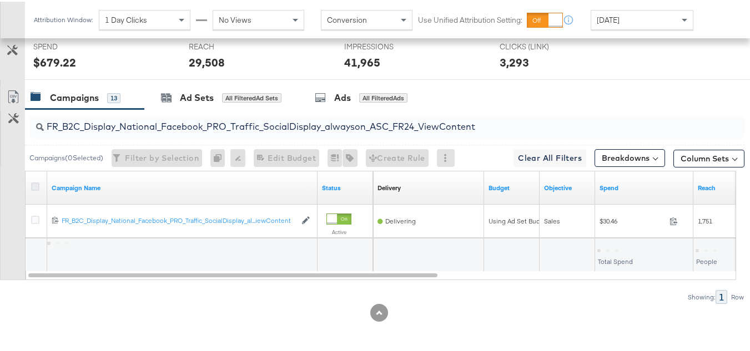
click at [0, 0] on input "checkbox" at bounding box center [0, 0] width 0 height 0
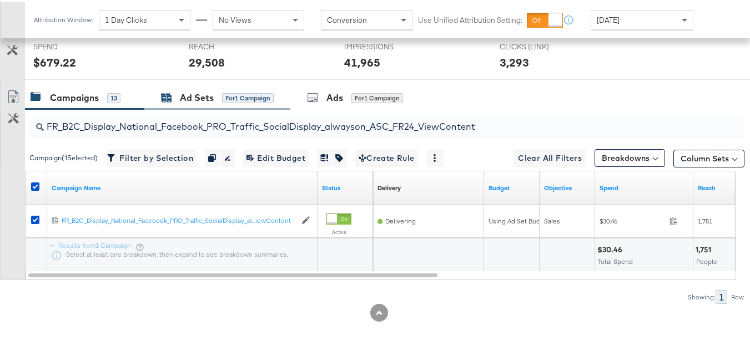
click at [196, 90] on div "Ad Sets" at bounding box center [197, 96] width 34 height 13
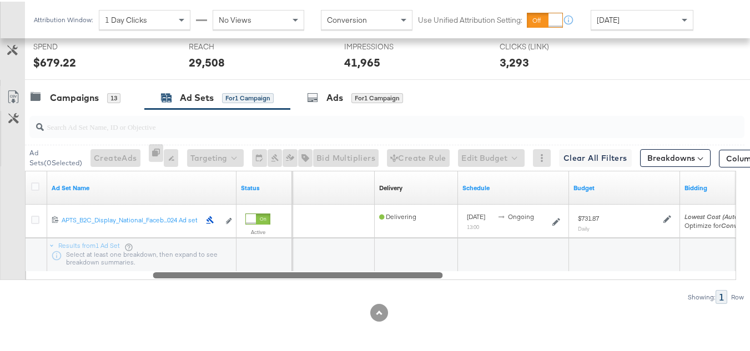
drag, startPoint x: 234, startPoint y: 272, endPoint x: 0, endPoint y: 249, distance: 234.8
click at [0, 261] on div "Customize KPIs Export as CSV Ad Set Name Status Campaign Name Delivery Sorting …" at bounding box center [372, 223] width 744 height 109
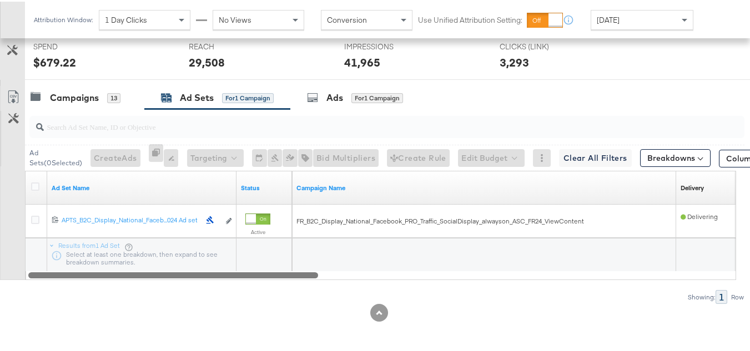
click at [51, 124] on input "search" at bounding box center [362, 121] width 637 height 22
click at [63, 92] on div "Campaigns" at bounding box center [74, 96] width 49 height 13
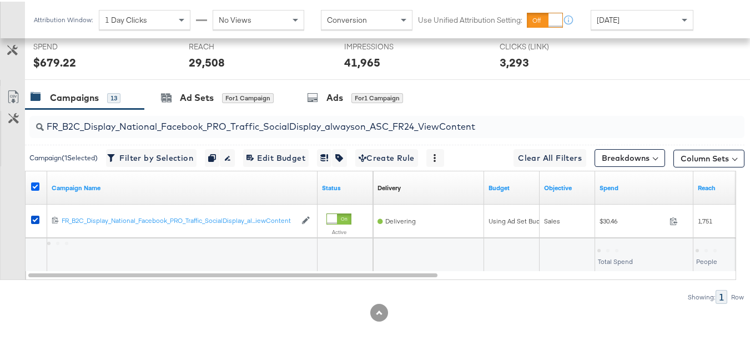
click at [37, 181] on icon at bounding box center [35, 185] width 8 height 8
click at [0, 0] on input "checkbox" at bounding box center [0, 0] width 0 height 0
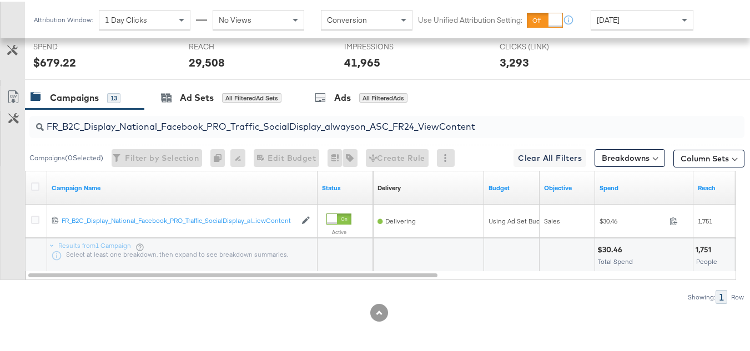
click at [186, 118] on input "FR_B2C_Display_National_Facebook_PRO_Traffic_SocialDisplay_alwayson_ASC_FR24_Vi…" at bounding box center [362, 121] width 637 height 22
paste input "AHL_B2C_Display_National_Facebook_PRO_Traffic_SocialDisplay_alwayson_ASC_AHL"
type input "AHL_B2C_Display_National_Facebook_PRO_Traffic_SocialDisplay_alwayson_ASC_AHL24_…"
click at [33, 181] on icon at bounding box center [35, 185] width 8 height 8
click at [0, 0] on input "checkbox" at bounding box center [0, 0] width 0 height 0
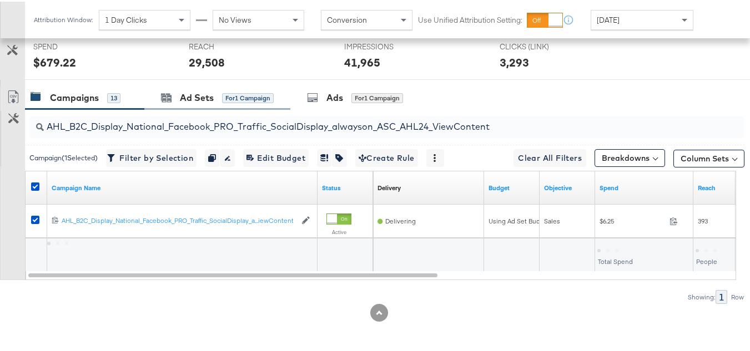
click at [169, 107] on div "Ad Sets for 1 Campaign" at bounding box center [217, 96] width 146 height 24
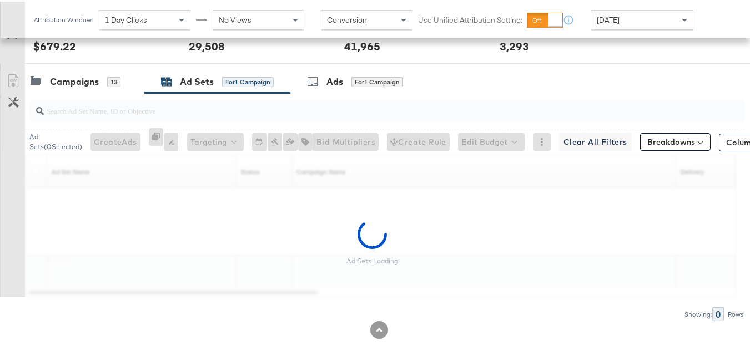
click at [183, 87] on div "Ad Sets" at bounding box center [197, 80] width 34 height 13
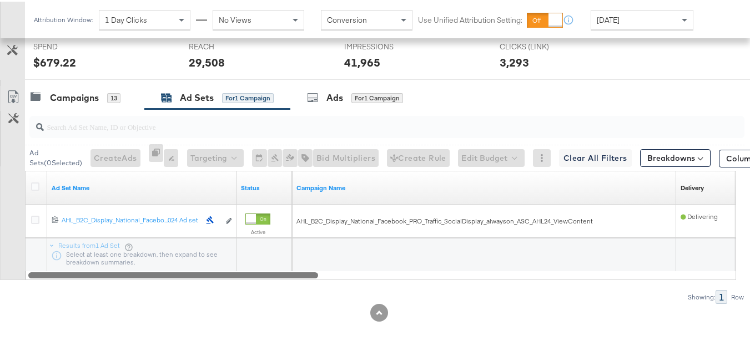
drag, startPoint x: 225, startPoint y: 272, endPoint x: 80, endPoint y: 157, distance: 184.8
click at [3, 281] on div "Ad Sets ( 0 Selected) Create Ads At least one ad set must be selected 0 Rename …" at bounding box center [372, 205] width 744 height 195
click at [84, 97] on div "Campaigns" at bounding box center [74, 96] width 49 height 13
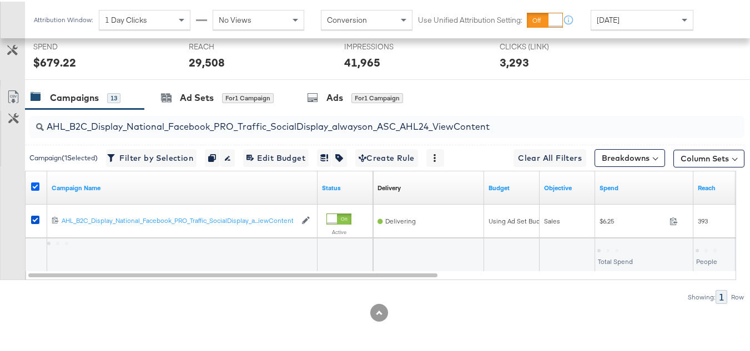
click at [36, 187] on icon at bounding box center [35, 185] width 8 height 8
click at [0, 0] on input "checkbox" at bounding box center [0, 0] width 0 height 0
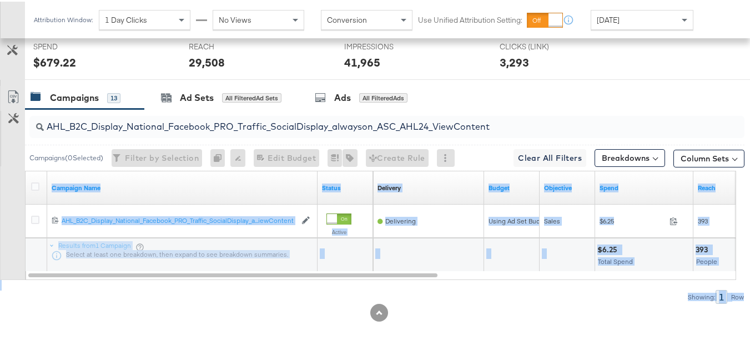
drag, startPoint x: 744, startPoint y: 283, endPoint x: 744, endPoint y: 319, distance: 35.5
click at [744, 319] on div "KPIs Performance & KPIs Customize KPIs ✔ Clicks (Link) ✔ Reach ✔ Impressions ✔ …" at bounding box center [379, 73] width 758 height 556
click at [712, 315] on div at bounding box center [379, 311] width 758 height 18
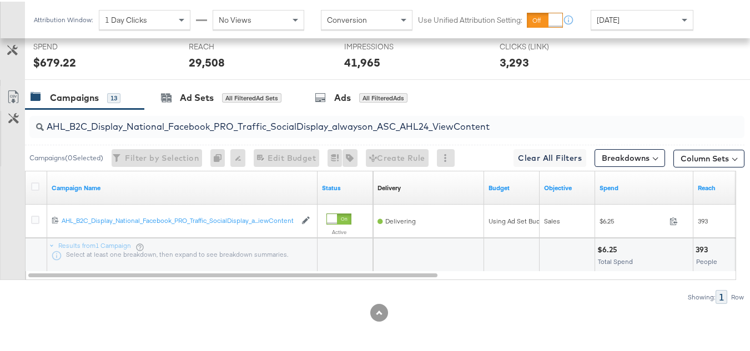
scroll to position [0, 0]
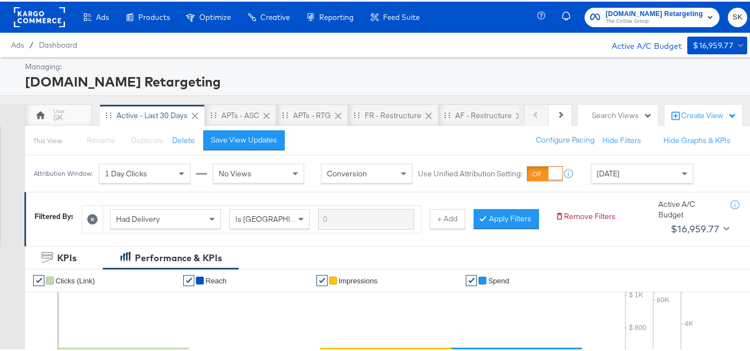
click at [642, 22] on span "The CoStar Group" at bounding box center [654, 20] width 97 height 9
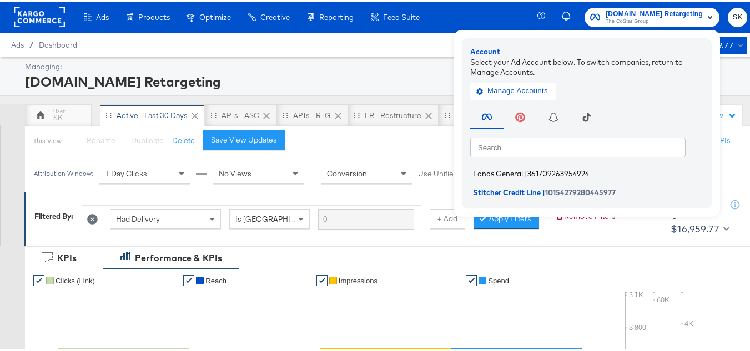
click at [498, 174] on span "Lands General" at bounding box center [498, 172] width 50 height 9
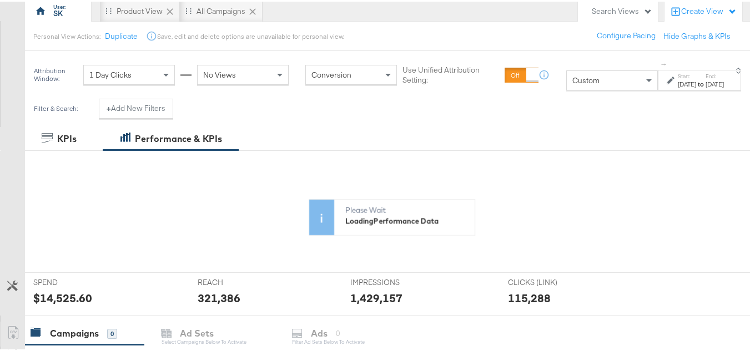
scroll to position [111, 0]
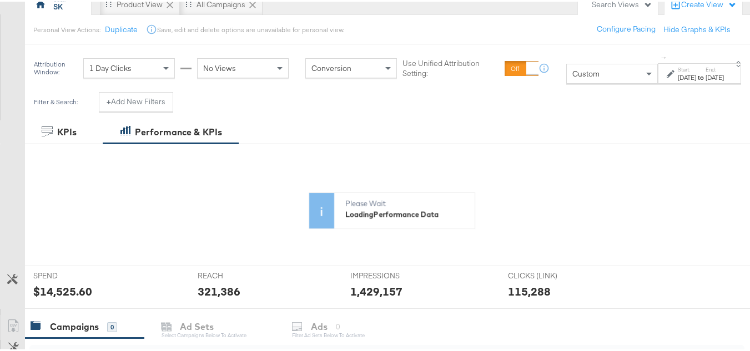
click at [567, 68] on div "Custom" at bounding box center [612, 72] width 90 height 19
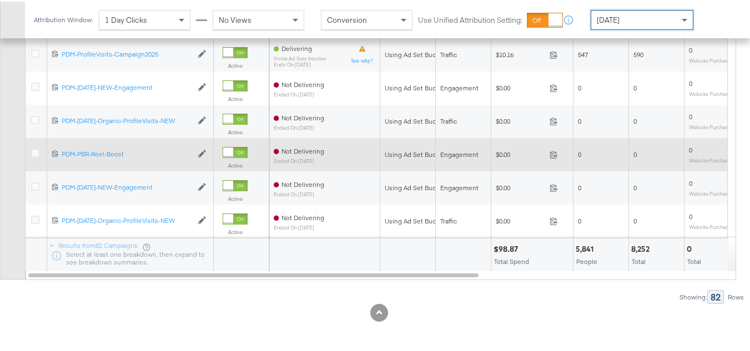
scroll to position [402, 0]
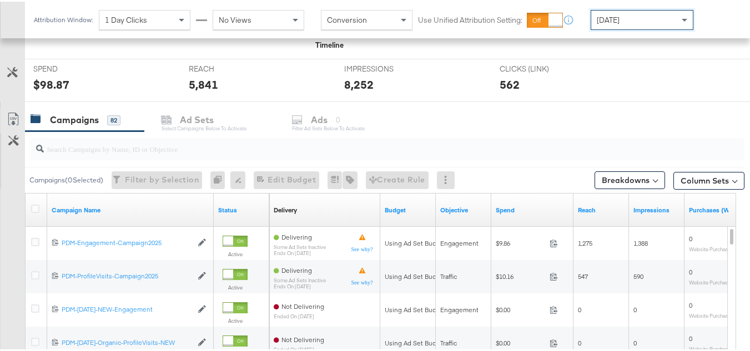
click at [146, 152] on input "search" at bounding box center [362, 143] width 637 height 22
paste input "B2C_LAND_KC_RT_Sig_24"
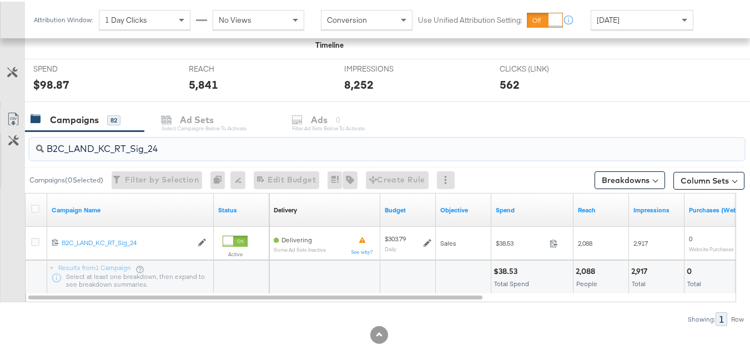
click at [169, 143] on input "B2C_LAND_KC_RT_Sig_24" at bounding box center [362, 143] width 637 height 22
paste input "B_Ecommerce_KC_Retargeting_LW&LOA_Traffic"
click at [153, 144] on input "B2B_Ecommerce_KC_Retargeting_LW&LOA_Traffic" at bounding box center [362, 143] width 637 height 22
paste input "KC_Retargeting_Prospects & Clients_Conversions"
click at [149, 135] on input "B2B_KC_Retargeting_Prospects & Clients_Conversions" at bounding box center [362, 143] width 637 height 22
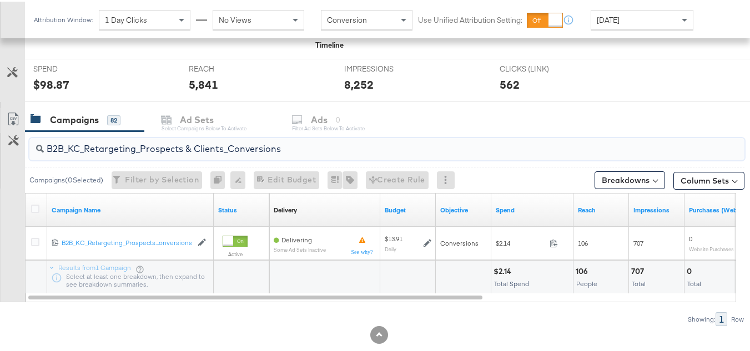
paste input "C_LAND_KC_Pros_Sig"
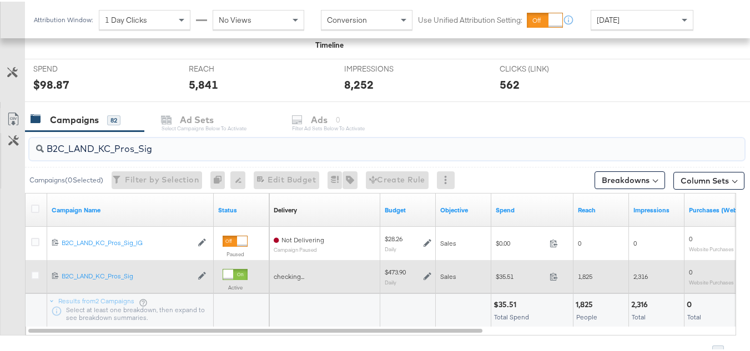
type input "B2C_LAND_KC_Pros_Sig"
click at [31, 274] on div at bounding box center [37, 275] width 21 height 20
click at [38, 273] on icon at bounding box center [35, 274] width 8 height 8
click at [0, 0] on input "checkbox" at bounding box center [0, 0] width 0 height 0
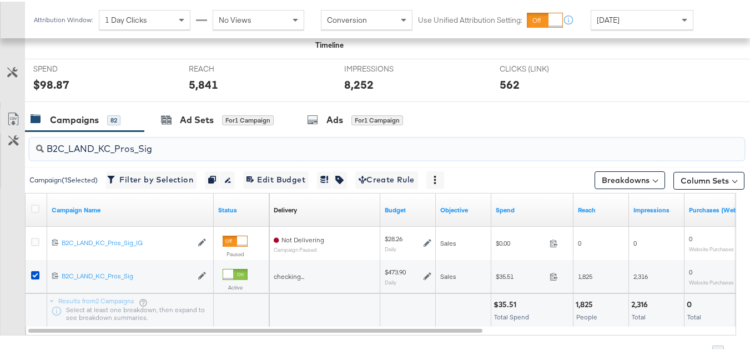
click at [212, 137] on input "B2C_LAND_KC_Pros_Sig" at bounding box center [362, 143] width 637 height 22
click at [210, 121] on div "Ad Sets" at bounding box center [197, 118] width 34 height 13
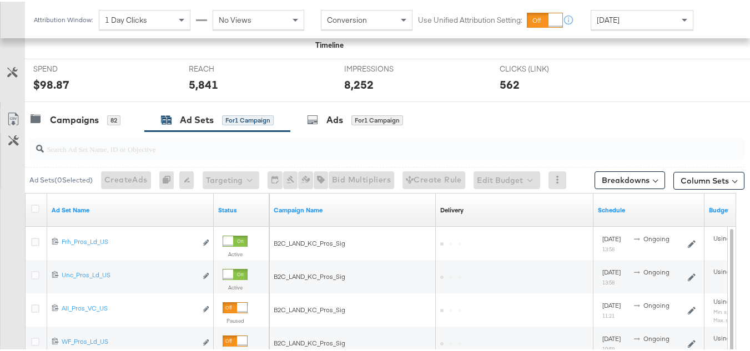
scroll to position [457, 0]
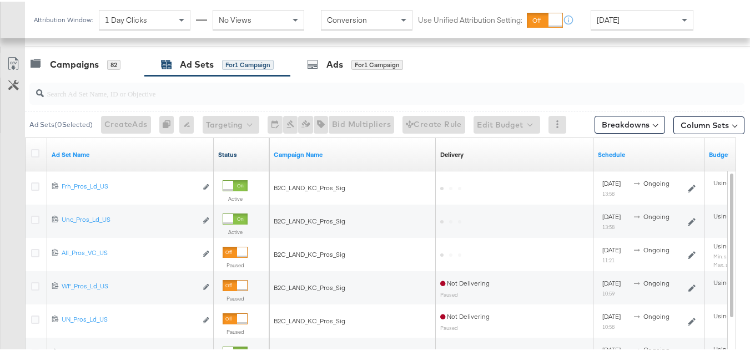
click at [225, 155] on link "Status" at bounding box center [241, 153] width 47 height 9
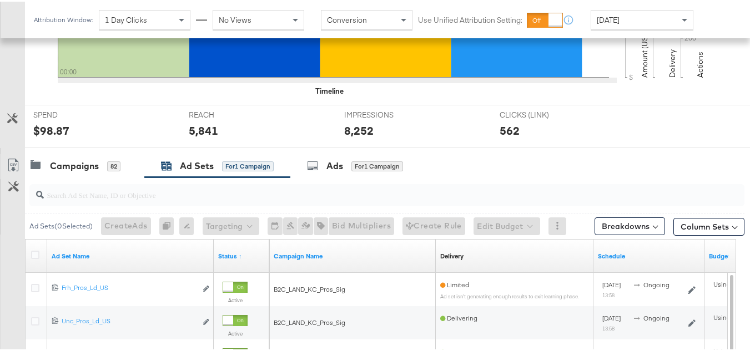
scroll to position [346, 0]
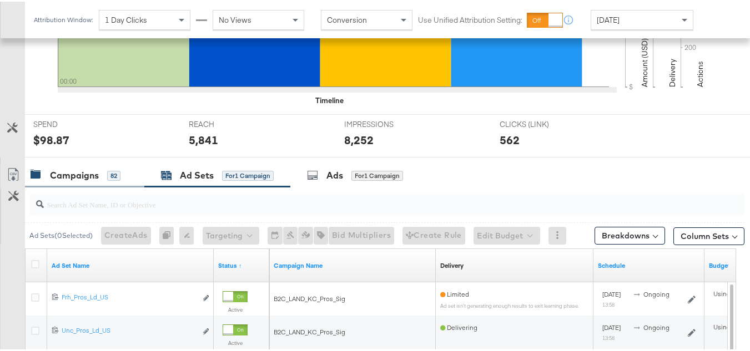
click at [83, 171] on div "Campaigns" at bounding box center [74, 174] width 49 height 13
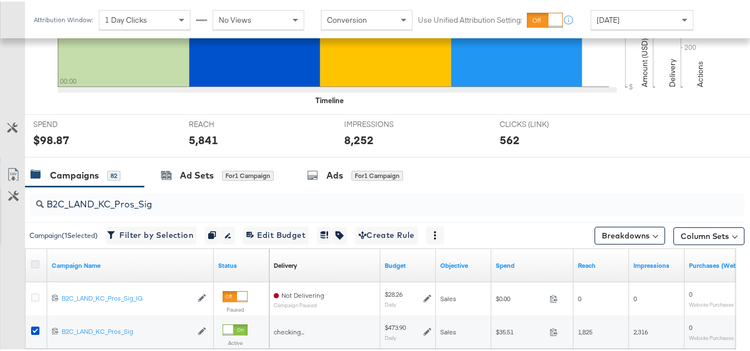
click at [38, 263] on icon at bounding box center [35, 263] width 8 height 8
click at [0, 0] on input "checkbox" at bounding box center [0, 0] width 0 height 0
click at [37, 263] on icon at bounding box center [35, 263] width 8 height 8
click at [0, 0] on input "checkbox" at bounding box center [0, 0] width 0 height 0
